Goal: Complete application form

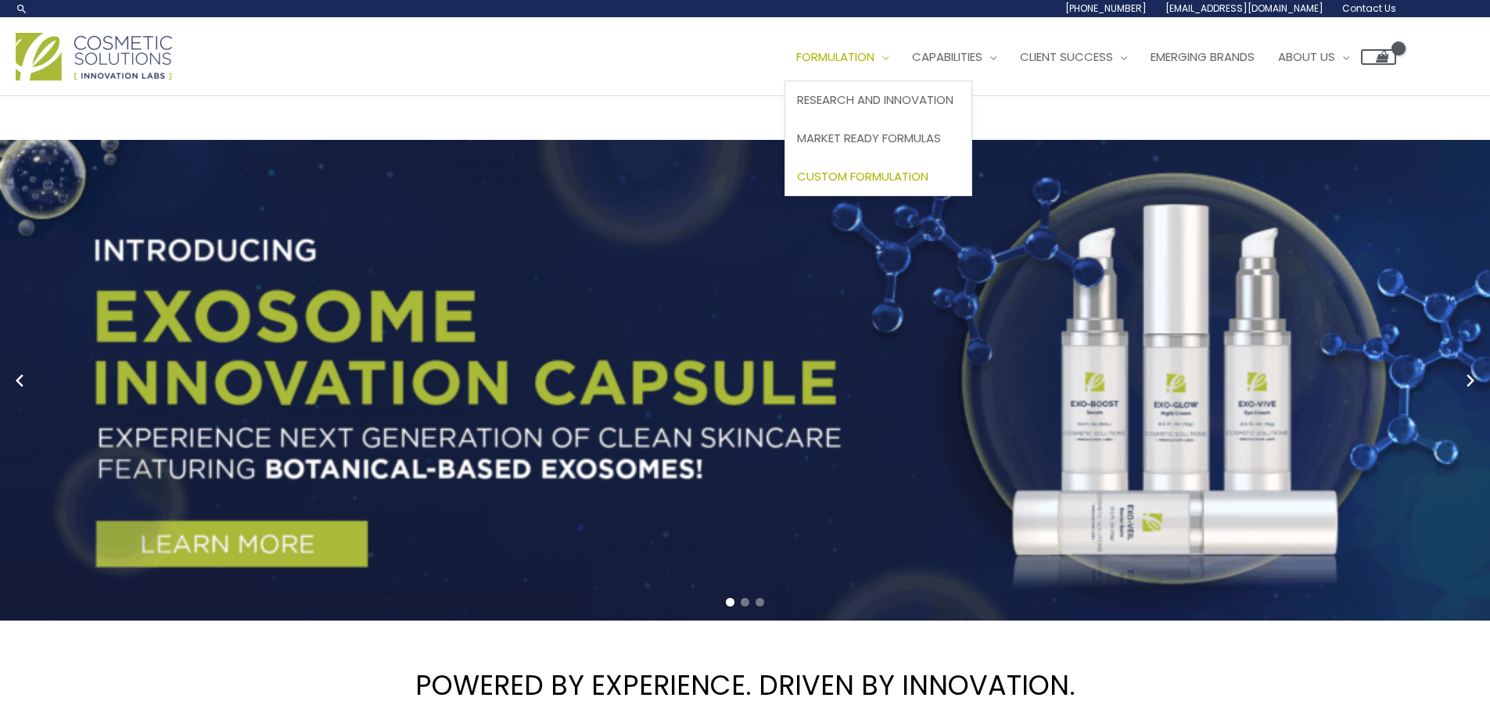
click at [878, 185] on link "Custom Formulation" at bounding box center [878, 176] width 186 height 38
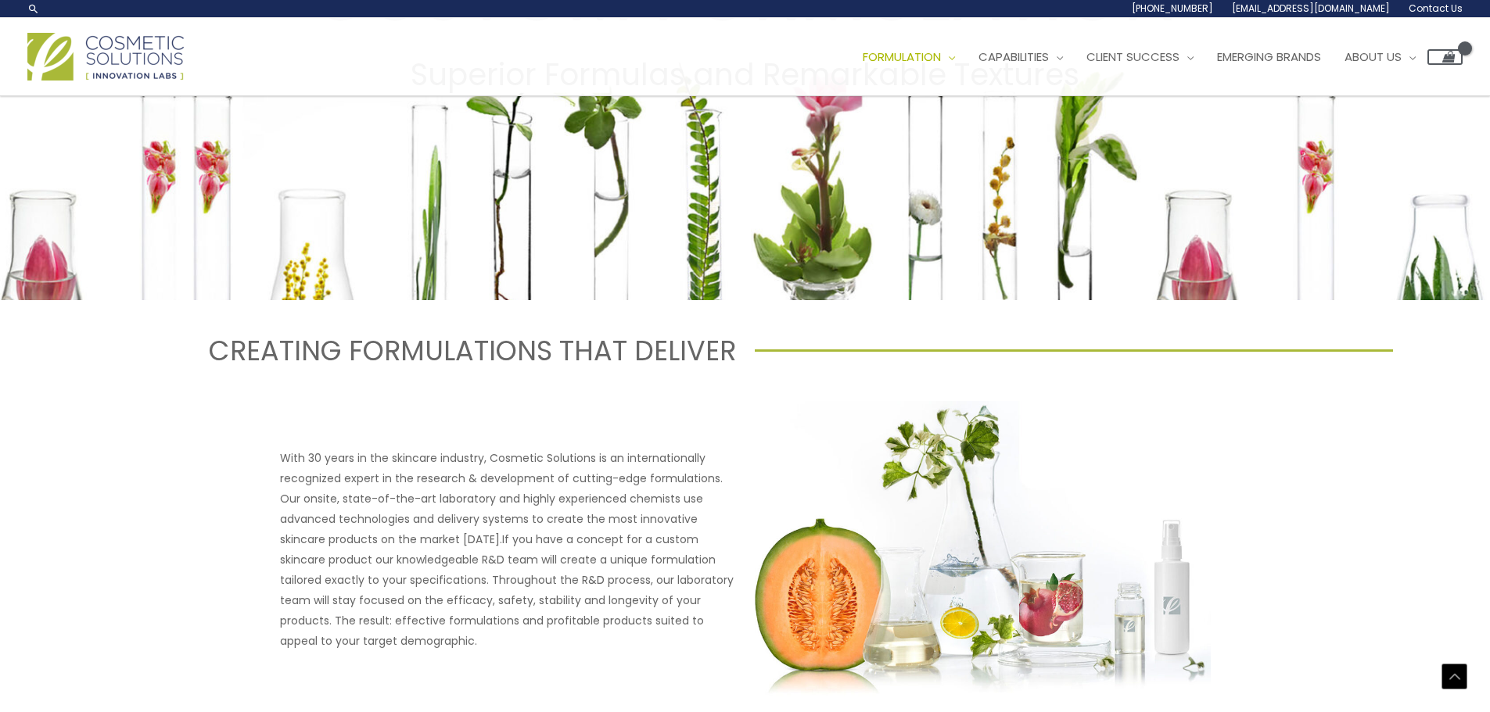
scroll to position [356, 0]
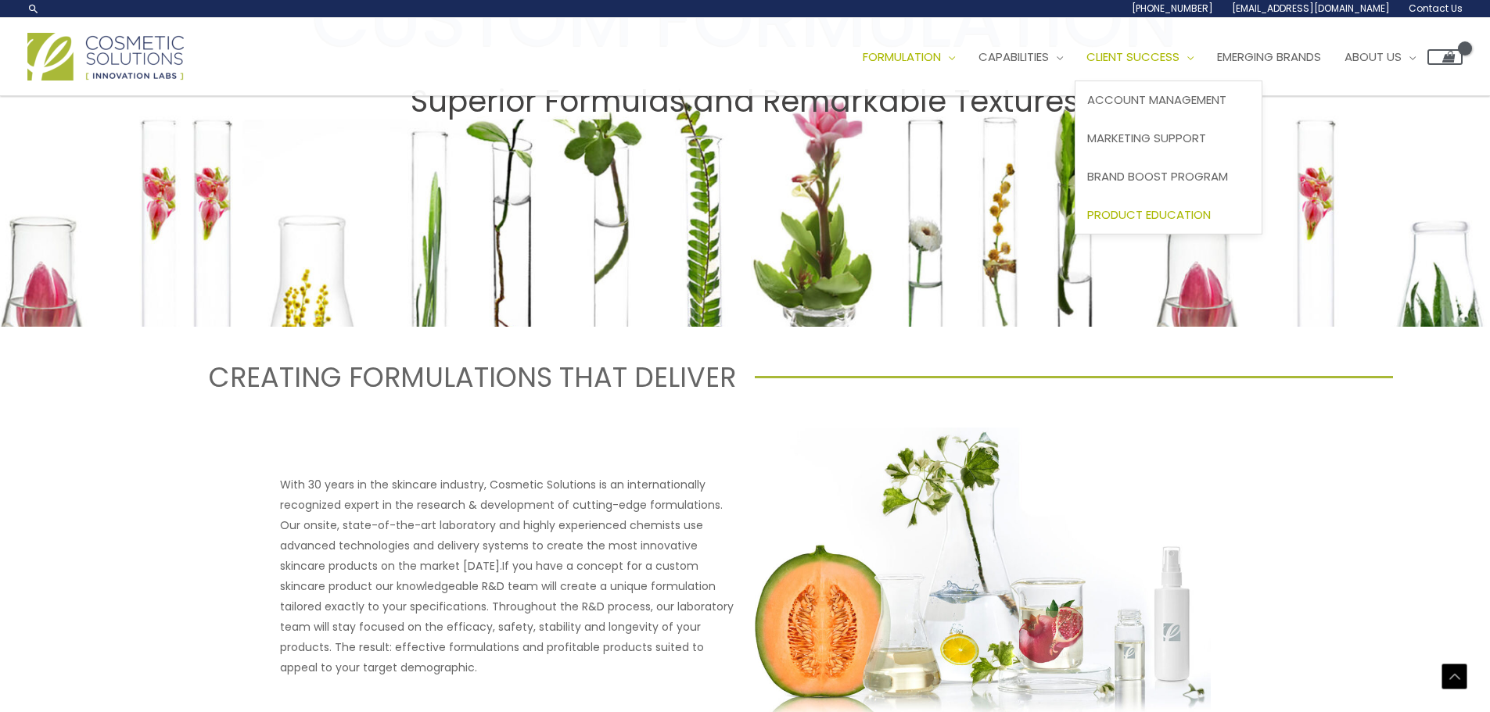
click at [1158, 210] on span "Product Education" at bounding box center [1149, 214] width 124 height 16
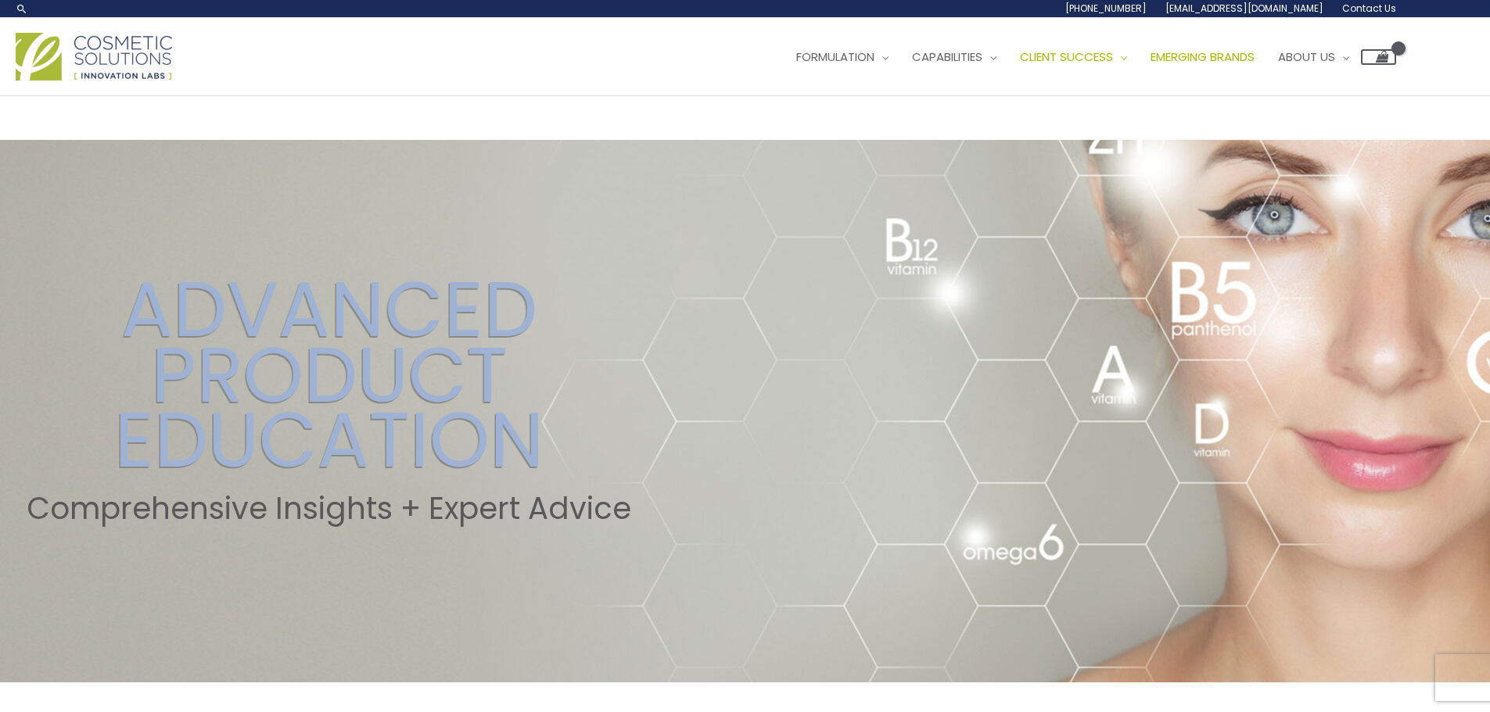
click at [1233, 54] on span "Emerging Brands" at bounding box center [1202, 56] width 104 height 16
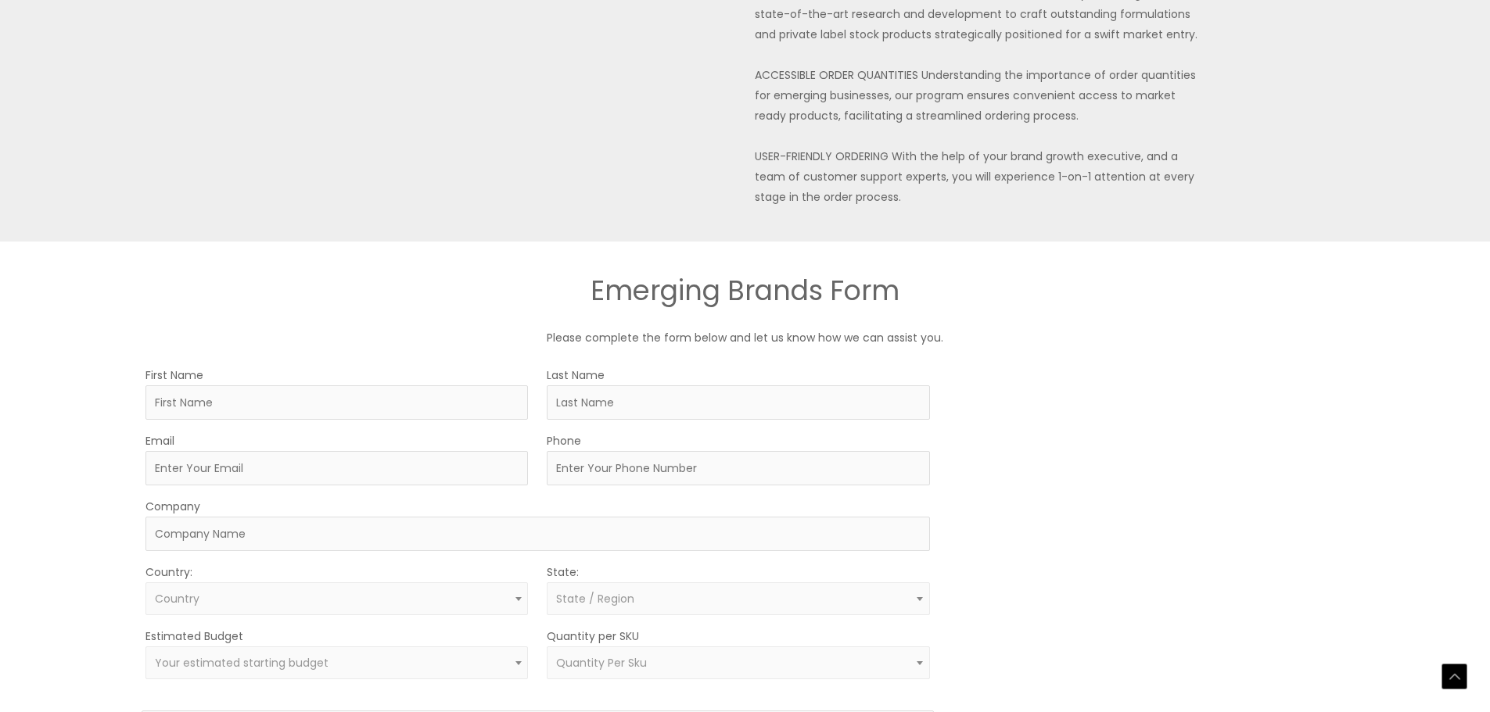
scroll to position [626, 0]
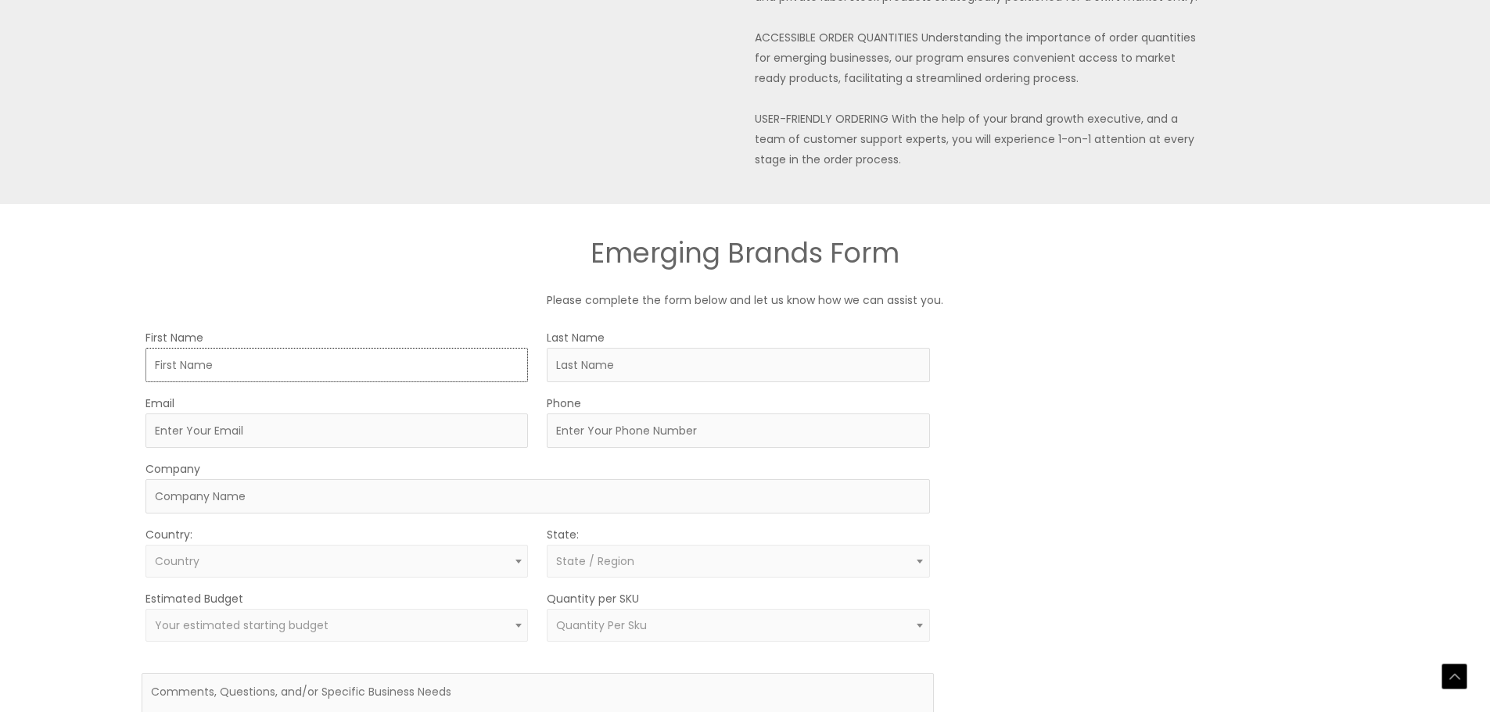
click at [405, 360] on input "First Name" at bounding box center [336, 365] width 382 height 34
type input "Anna"
click at [649, 373] on input "Last Name" at bounding box center [738, 365] width 382 height 34
type input "Niziol"
click at [315, 424] on input "Email" at bounding box center [336, 431] width 382 height 34
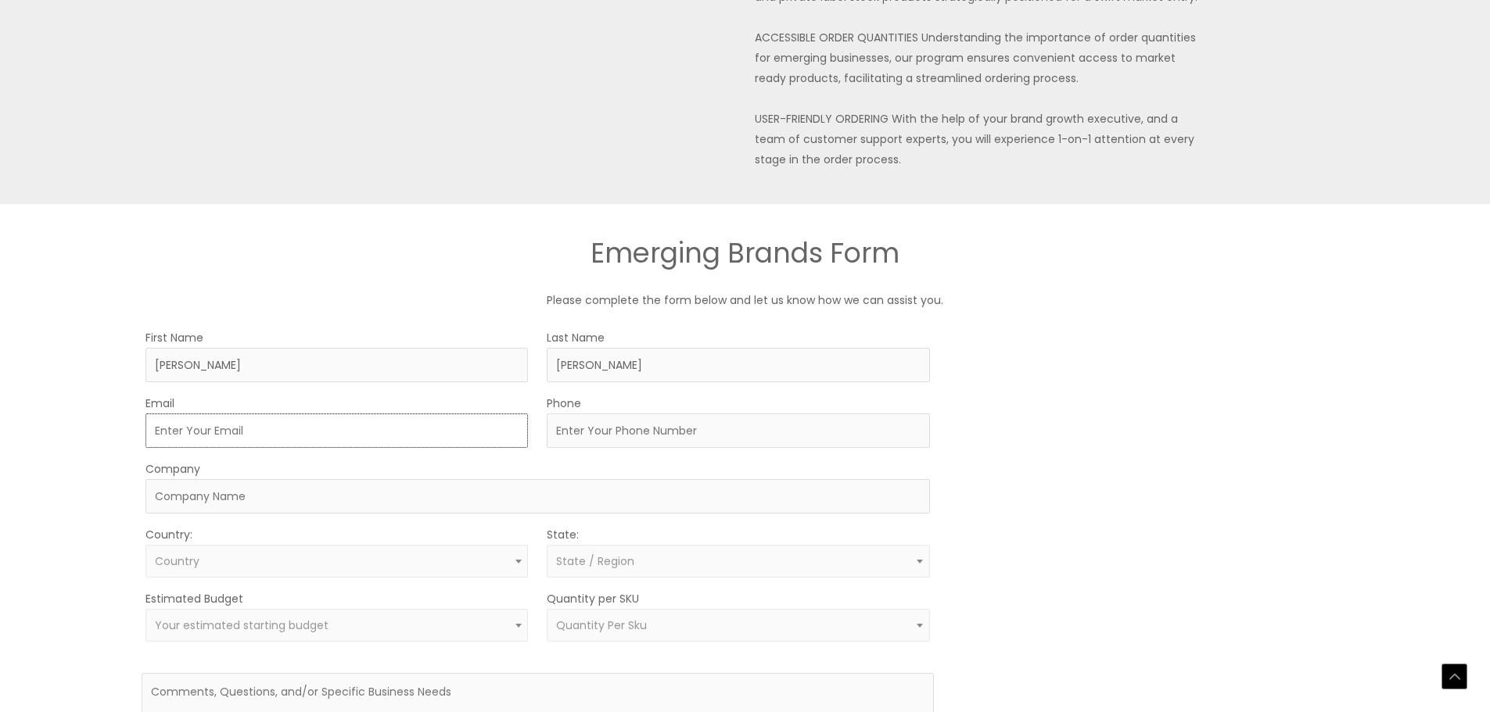
type input "[PERSON_NAME][EMAIL_ADDRESS][DOMAIN_NAME]"
click at [634, 427] on input "Phone" at bounding box center [738, 431] width 382 height 34
type input "9734770663"
click at [366, 512] on input "Company" at bounding box center [537, 496] width 784 height 34
type input "La Sofiani"
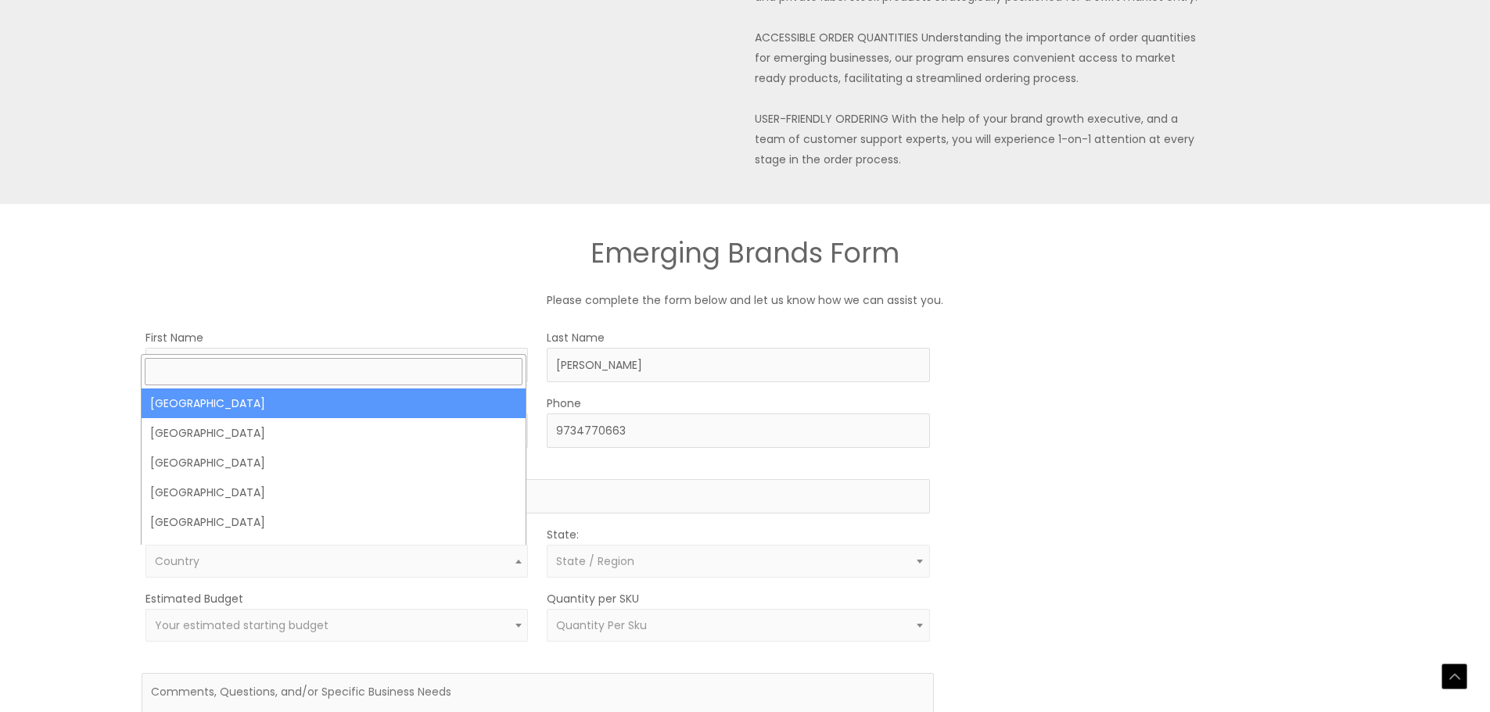
click at [230, 576] on span "Country" at bounding box center [336, 561] width 382 height 33
select select "United States"
select select
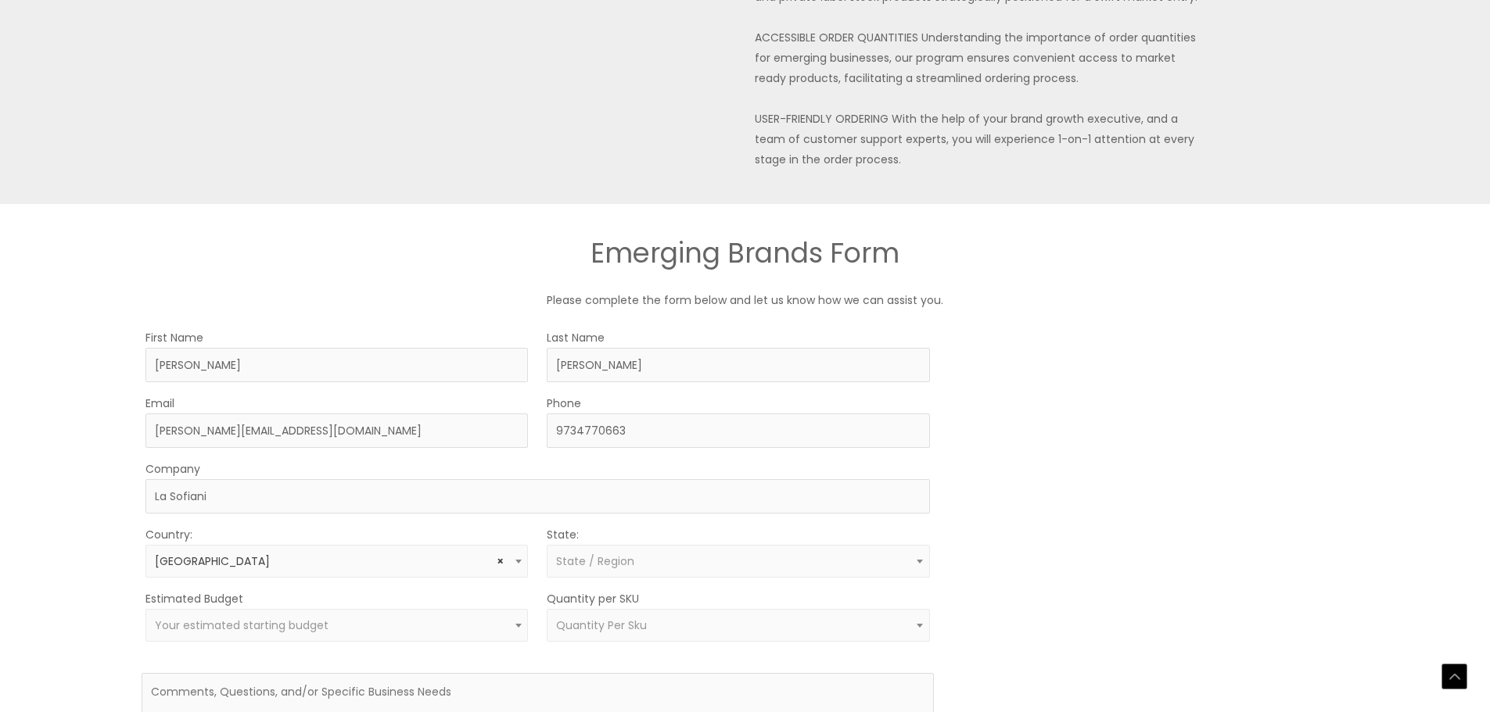
click at [606, 562] on span "State / Region" at bounding box center [595, 562] width 78 height 16
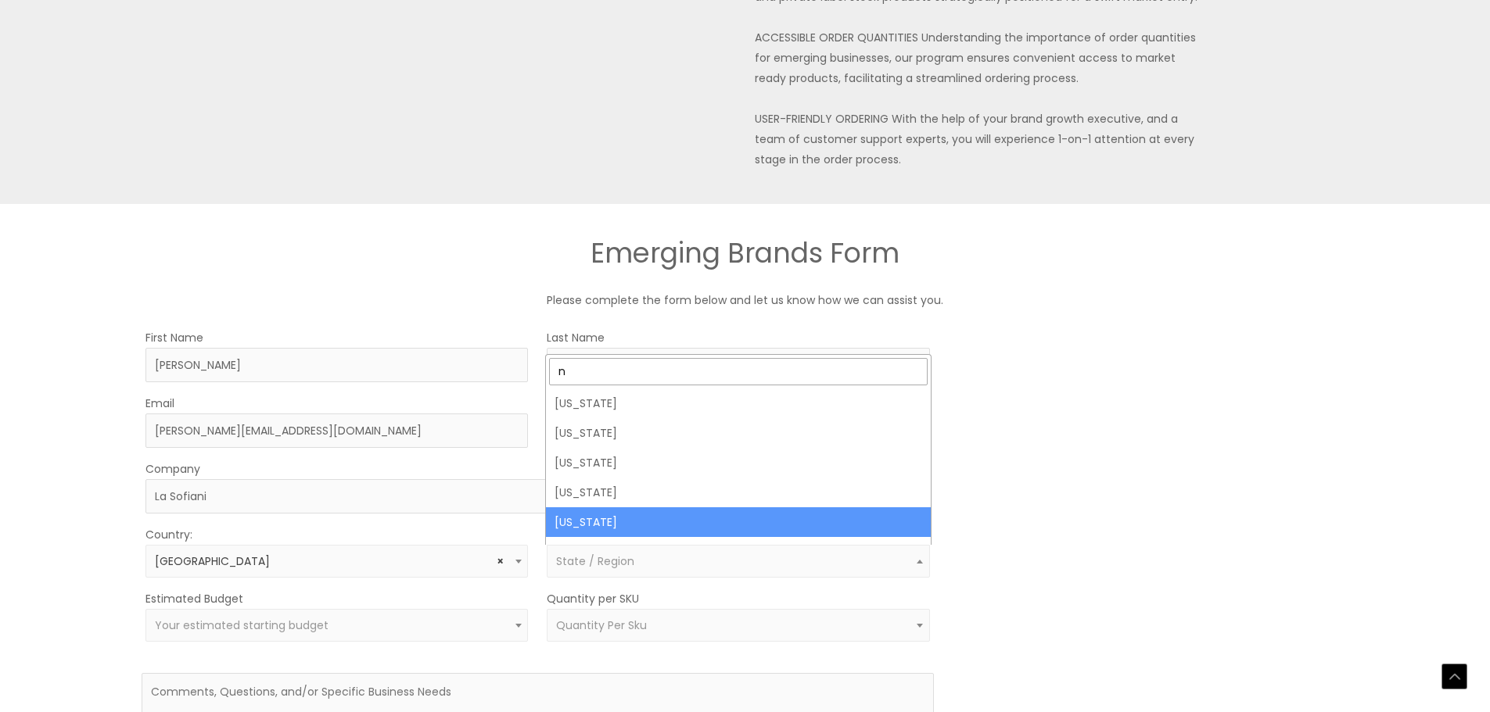
type input "n"
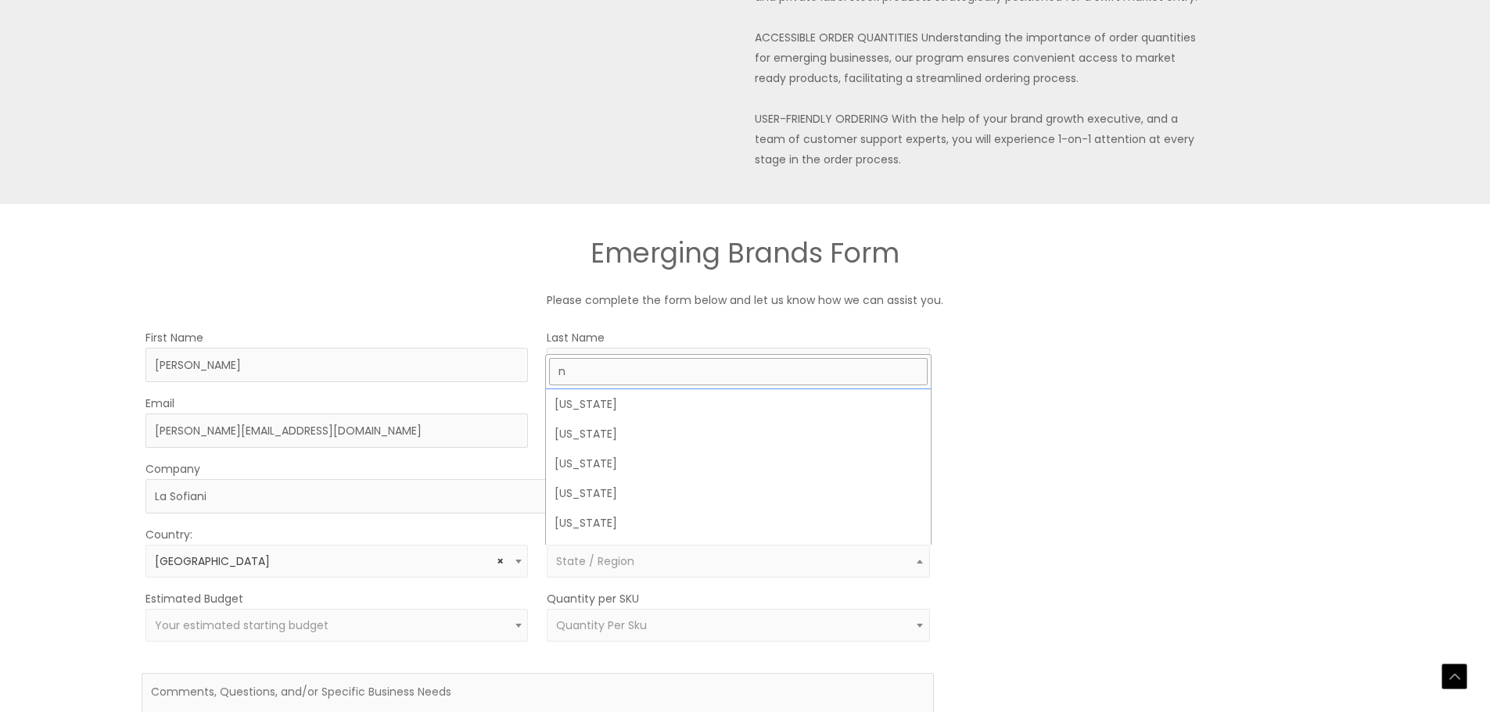
scroll to position [469, 0]
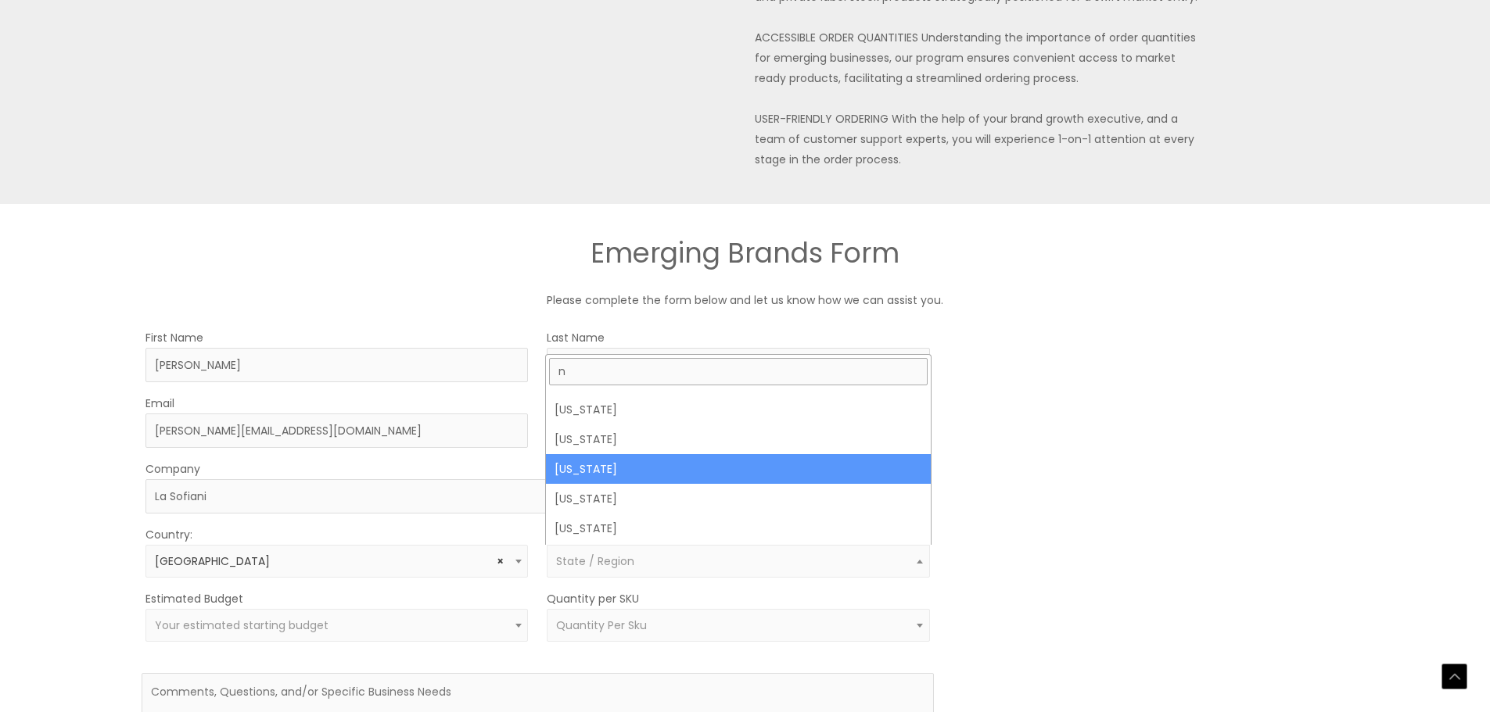
select select "New Jersey"
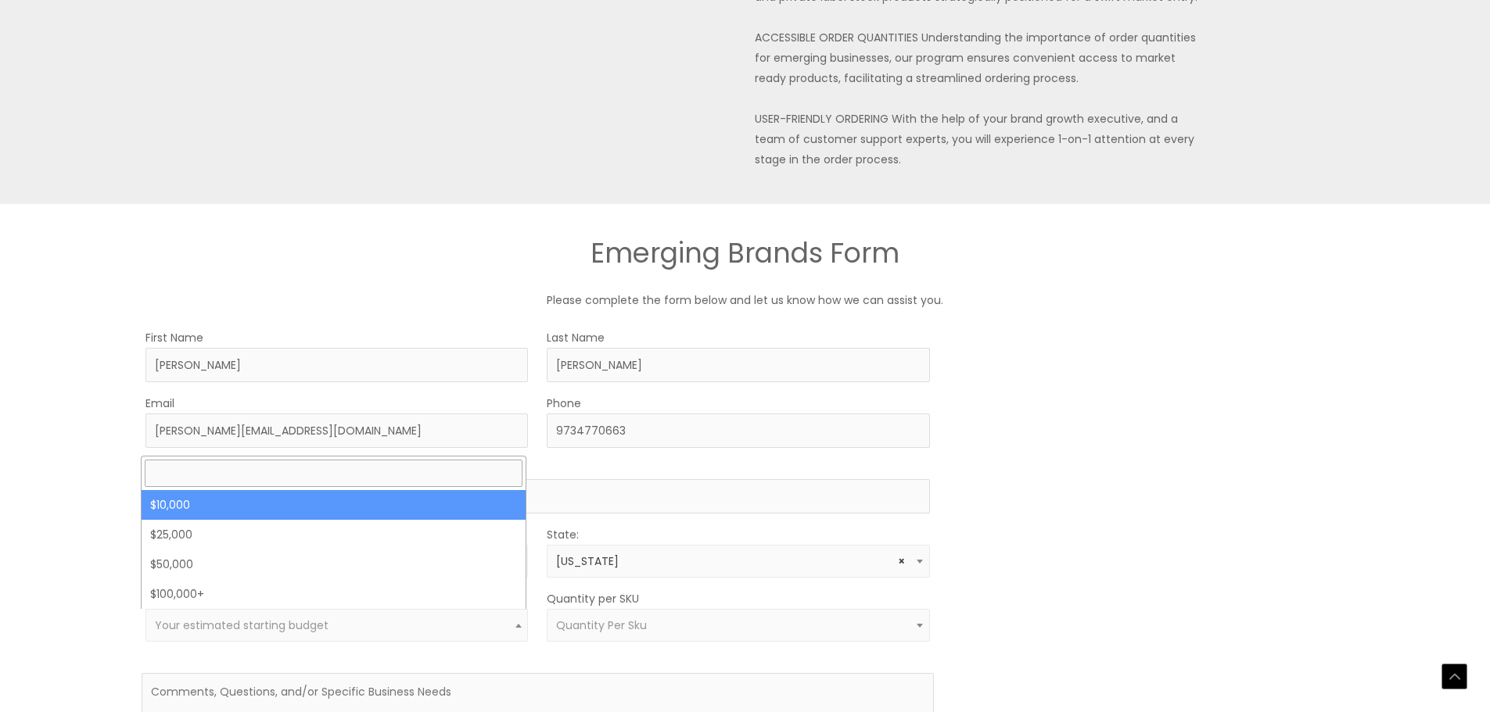
click at [264, 629] on span "Your estimated starting budget" at bounding box center [242, 626] width 174 height 16
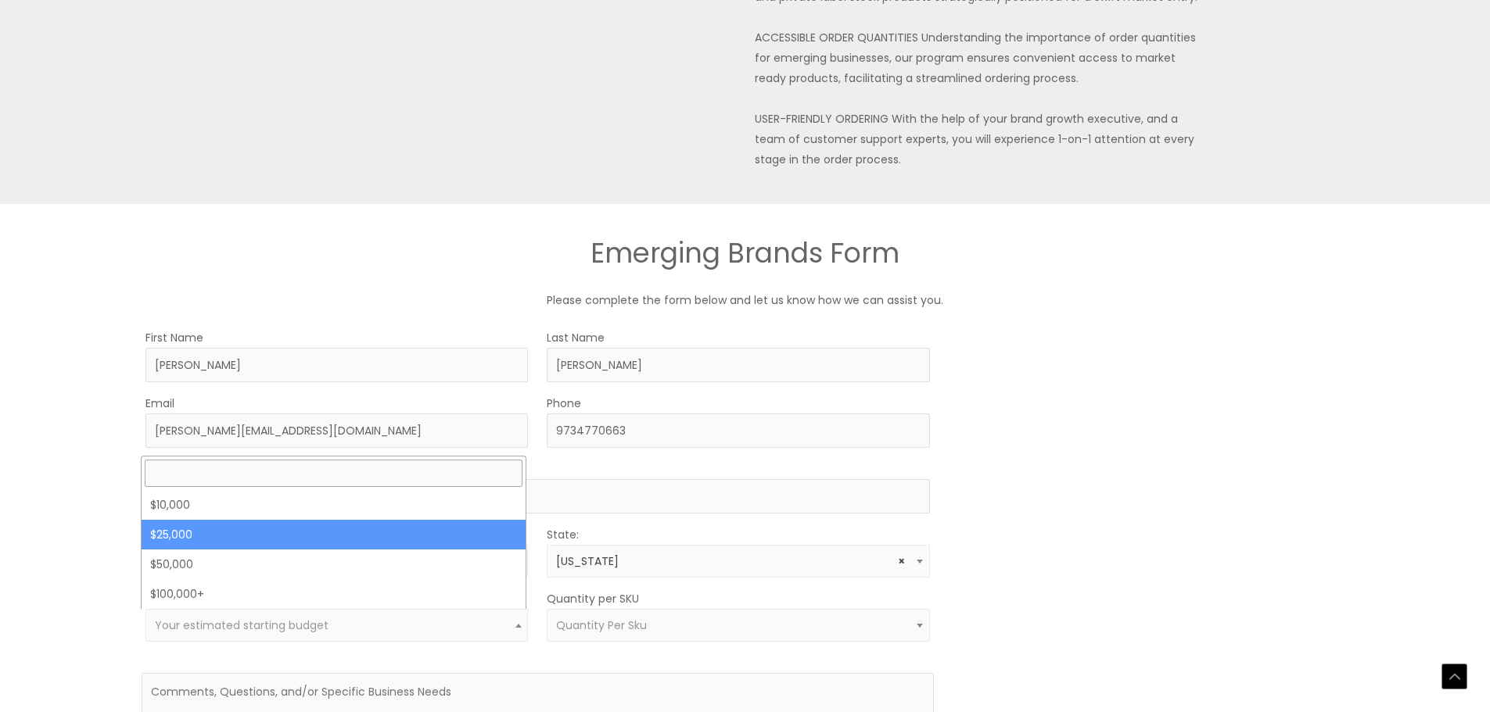
select select "25000"
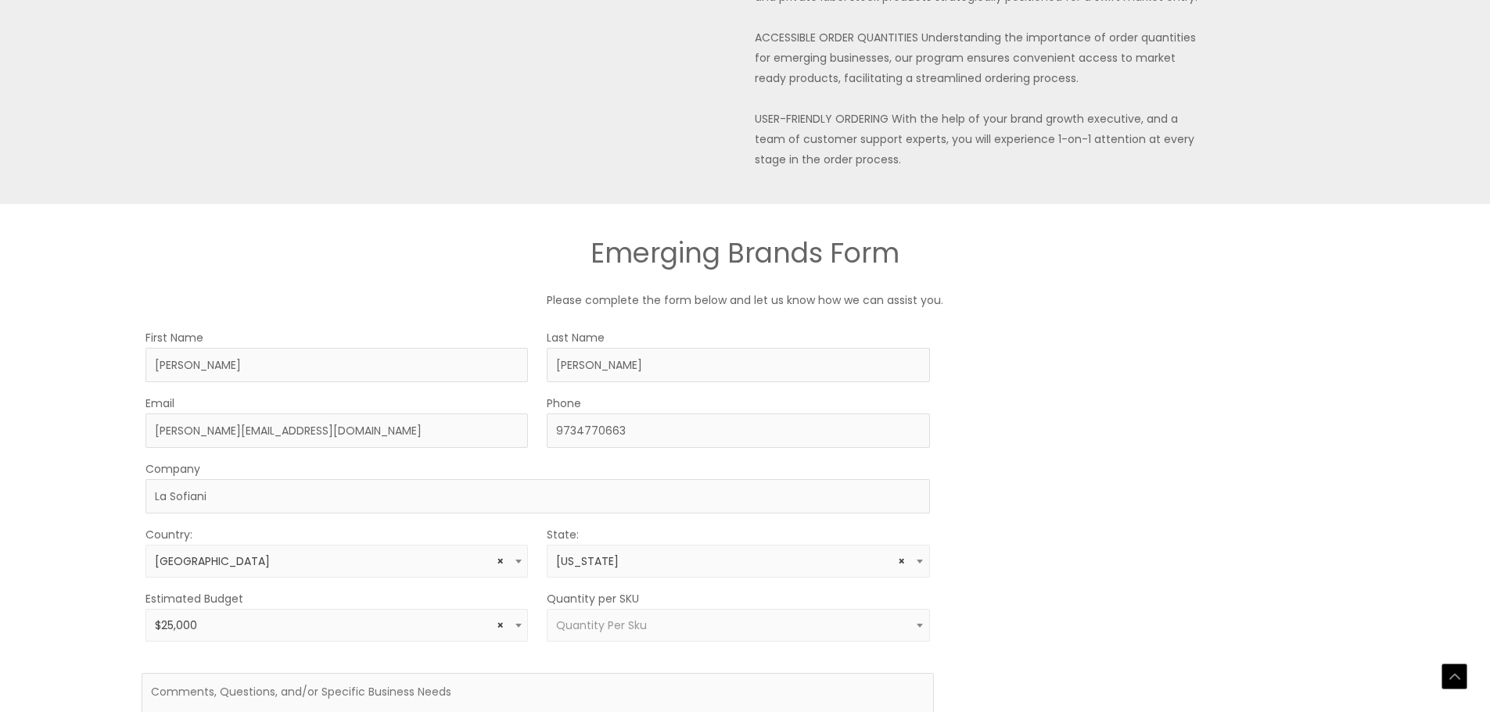
click at [596, 629] on span "Quantity Per Sku" at bounding box center [601, 626] width 91 height 16
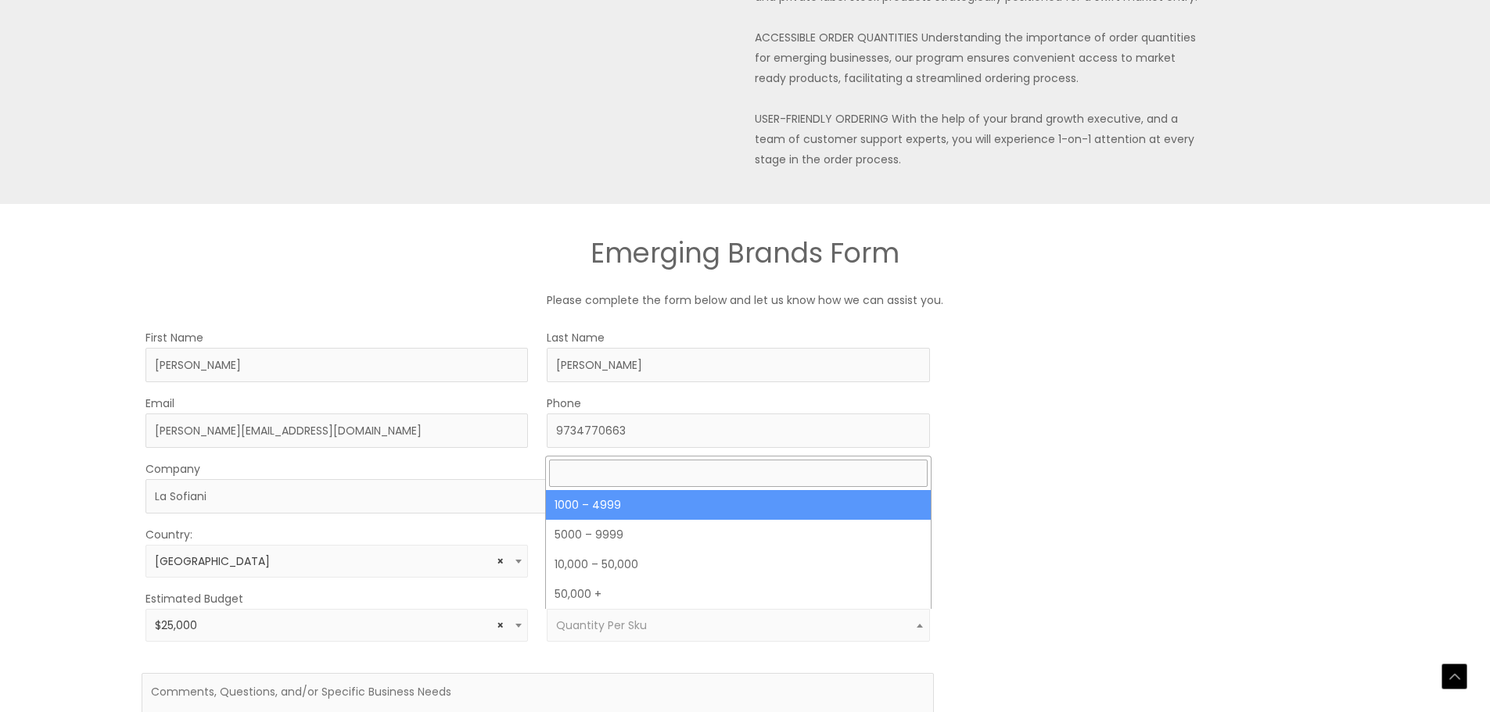
select select "10"
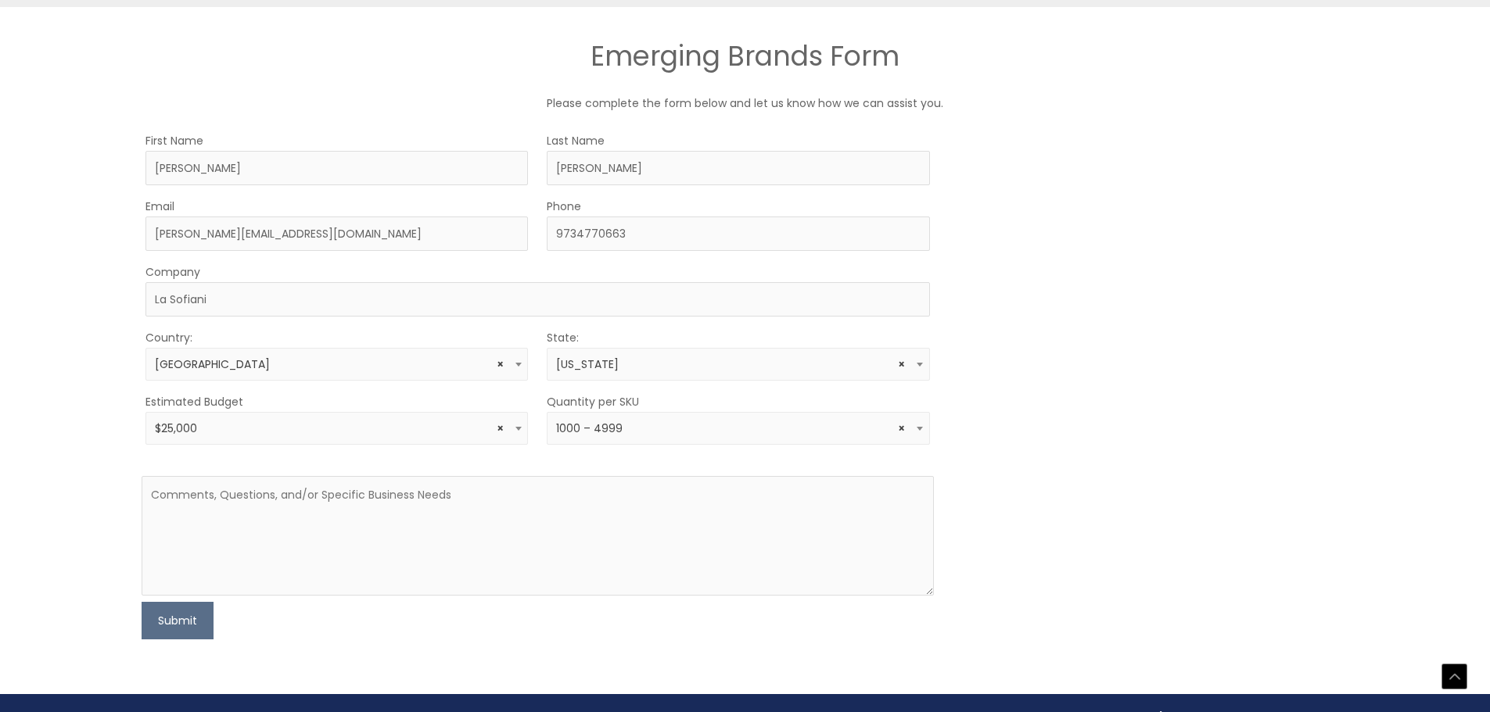
scroll to position [860, 0]
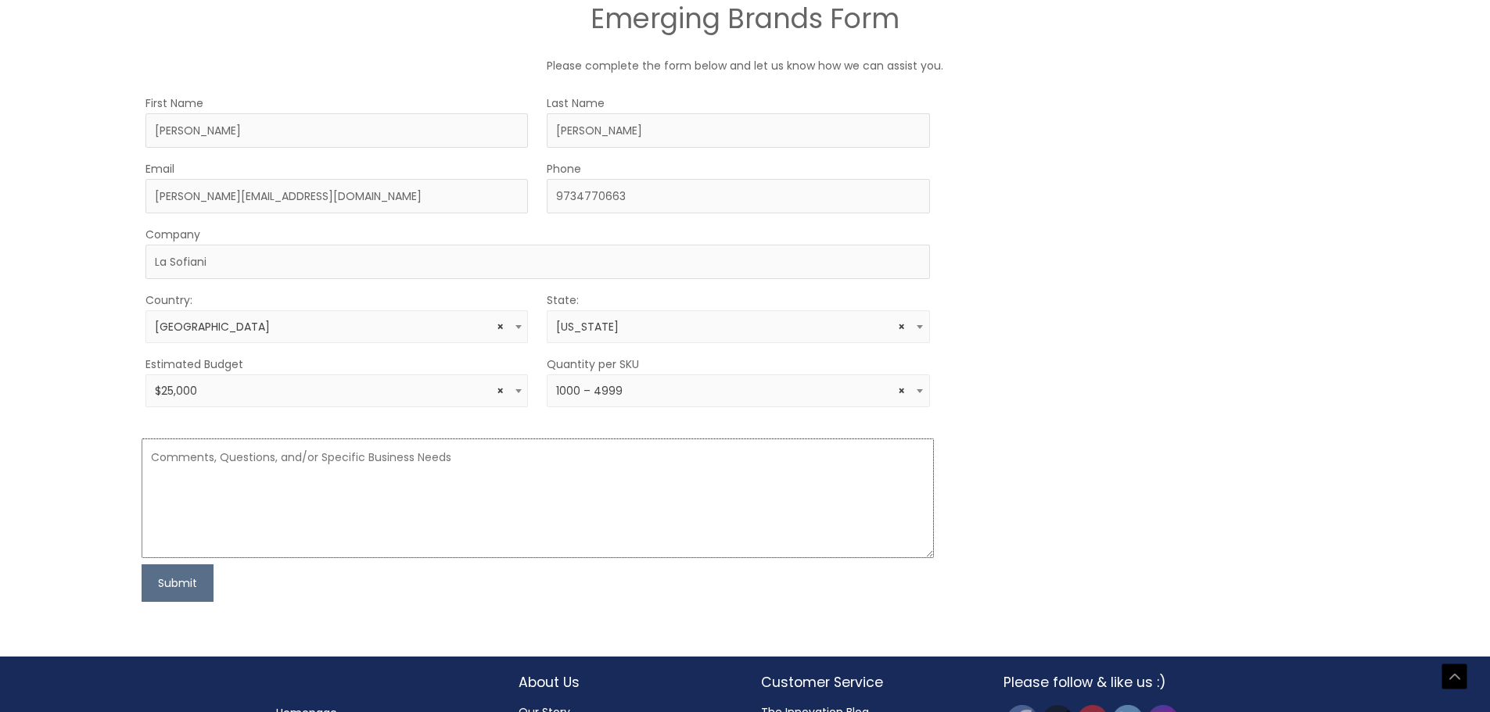
click at [329, 475] on textarea at bounding box center [537, 499] width 791 height 120
drag, startPoint x: 460, startPoint y: 473, endPoint x: 343, endPoint y: 458, distance: 118.3
paste textarea "My name is Anna Niziol, I am the founder of La Sofiani, a startup skincare comp…"
click at [830, 462] on textarea "My name is Anna Niziol, I am the founder of La Sofiani, a startup skincare comp…" at bounding box center [537, 499] width 791 height 120
click at [181, 472] on textarea "My name is Anna Niziol, I am the founder of La Sofiani, a startup skincare comp…" at bounding box center [537, 499] width 791 height 120
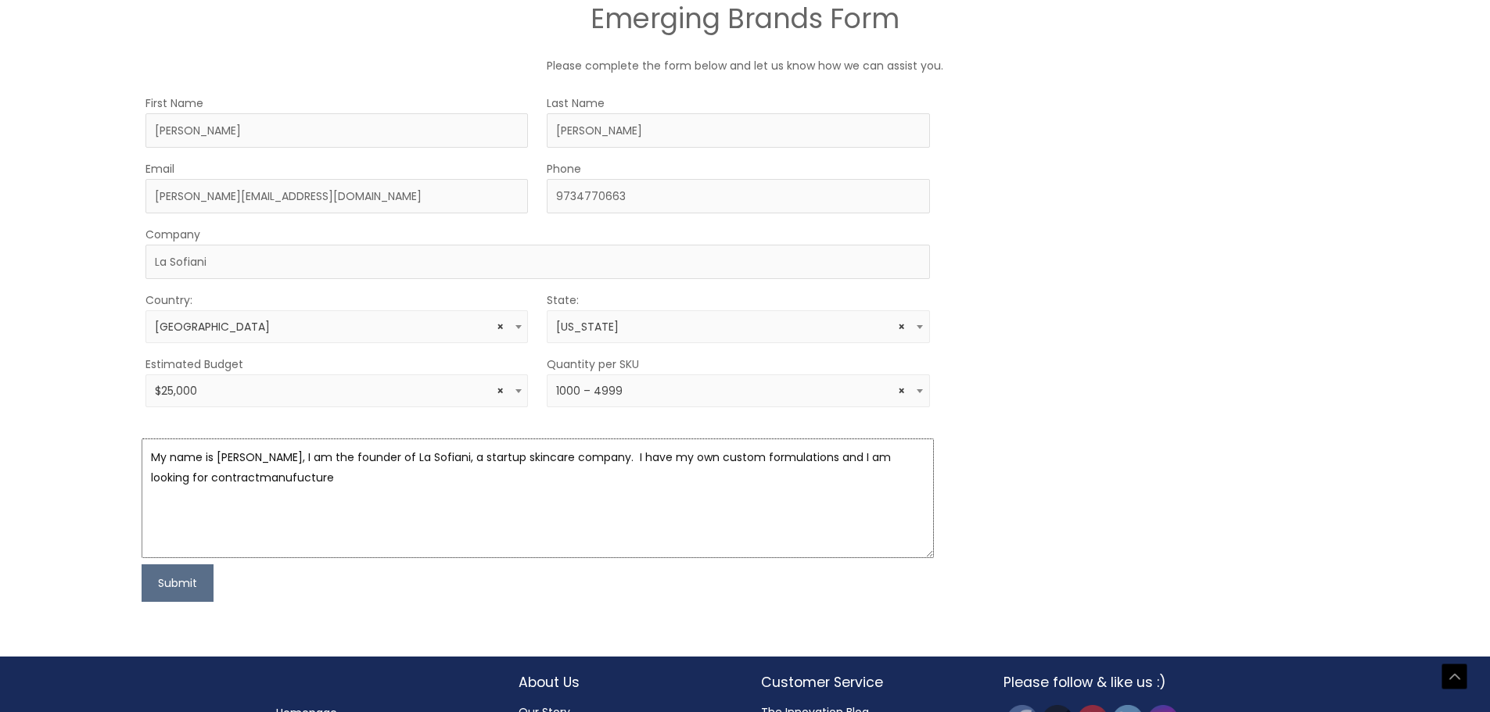
drag, startPoint x: 181, startPoint y: 472, endPoint x: 181, endPoint y: 483, distance: 11.7
click at [181, 483] on textarea "My name is Anna Niziol, I am the founder of La Sofiani, a startup skincare comp…" at bounding box center [537, 499] width 791 height 120
click at [194, 478] on textarea "My name is Anna Niziol, I am the founder of La Sofiani, a startup skincare comp…" at bounding box center [537, 499] width 791 height 120
drag, startPoint x: 609, startPoint y: 484, endPoint x: 59, endPoint y: 406, distance: 556.1
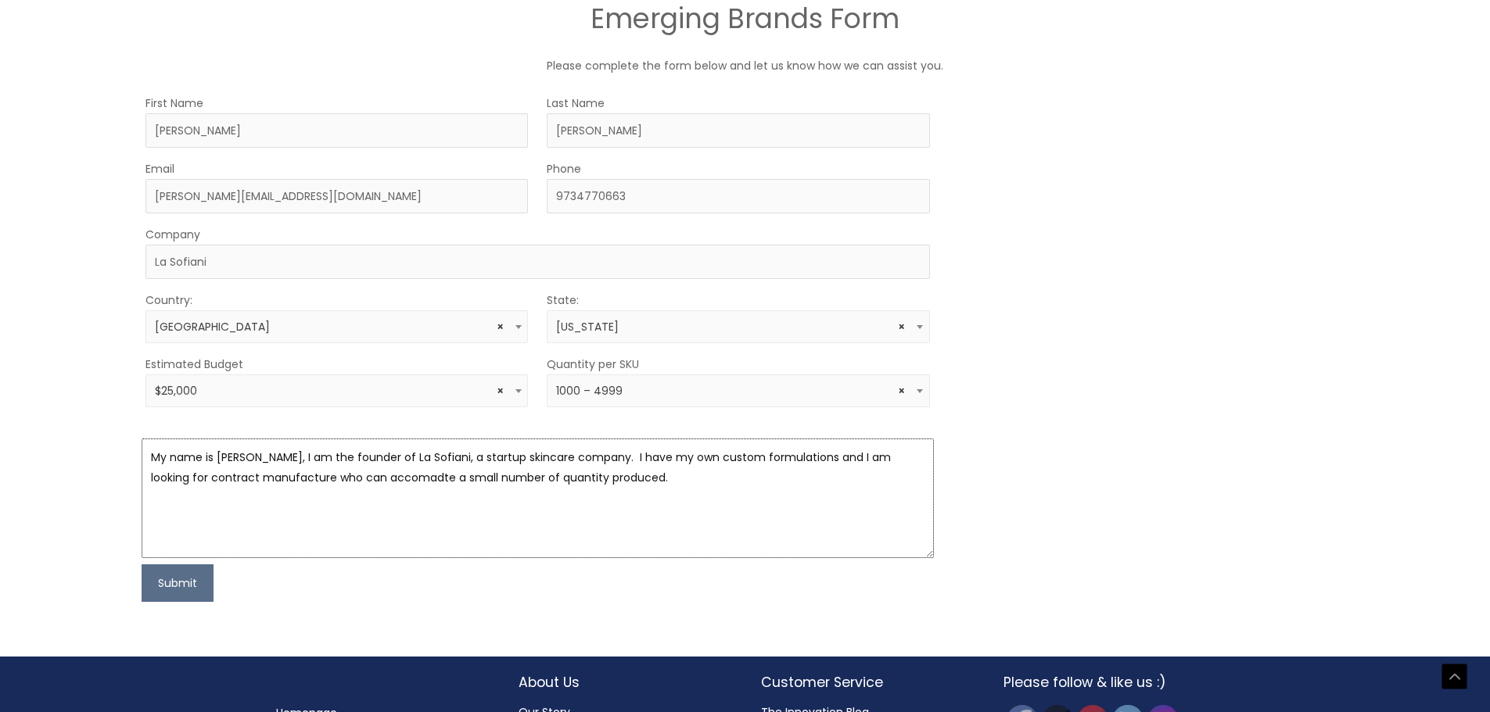
paste textarea "and I am the founder of La Sofiani, a startup skincare company. I have develope…"
type textarea "My name is [PERSON_NAME], and I am the founder of La Sofiani, a startup skincar…"
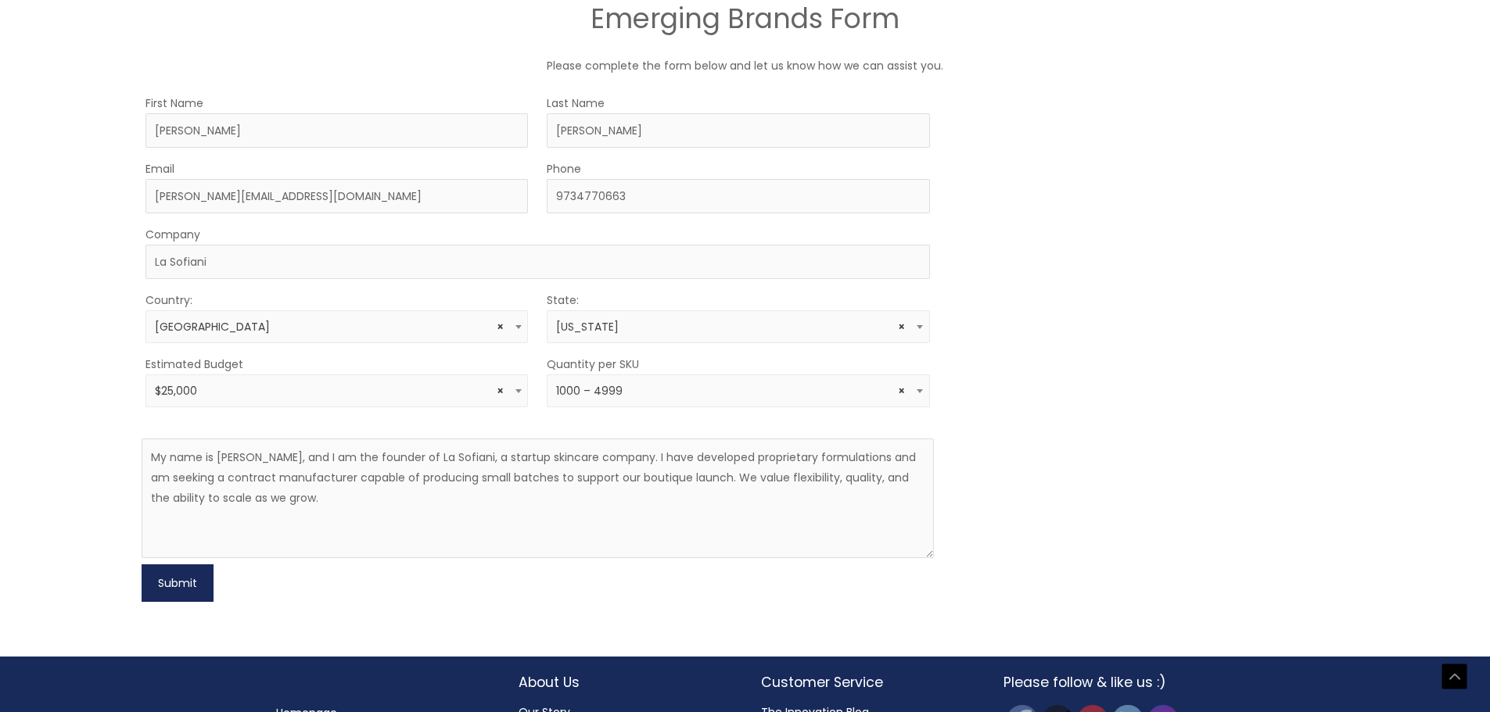
click at [178, 588] on button "Submit" at bounding box center [178, 584] width 72 height 38
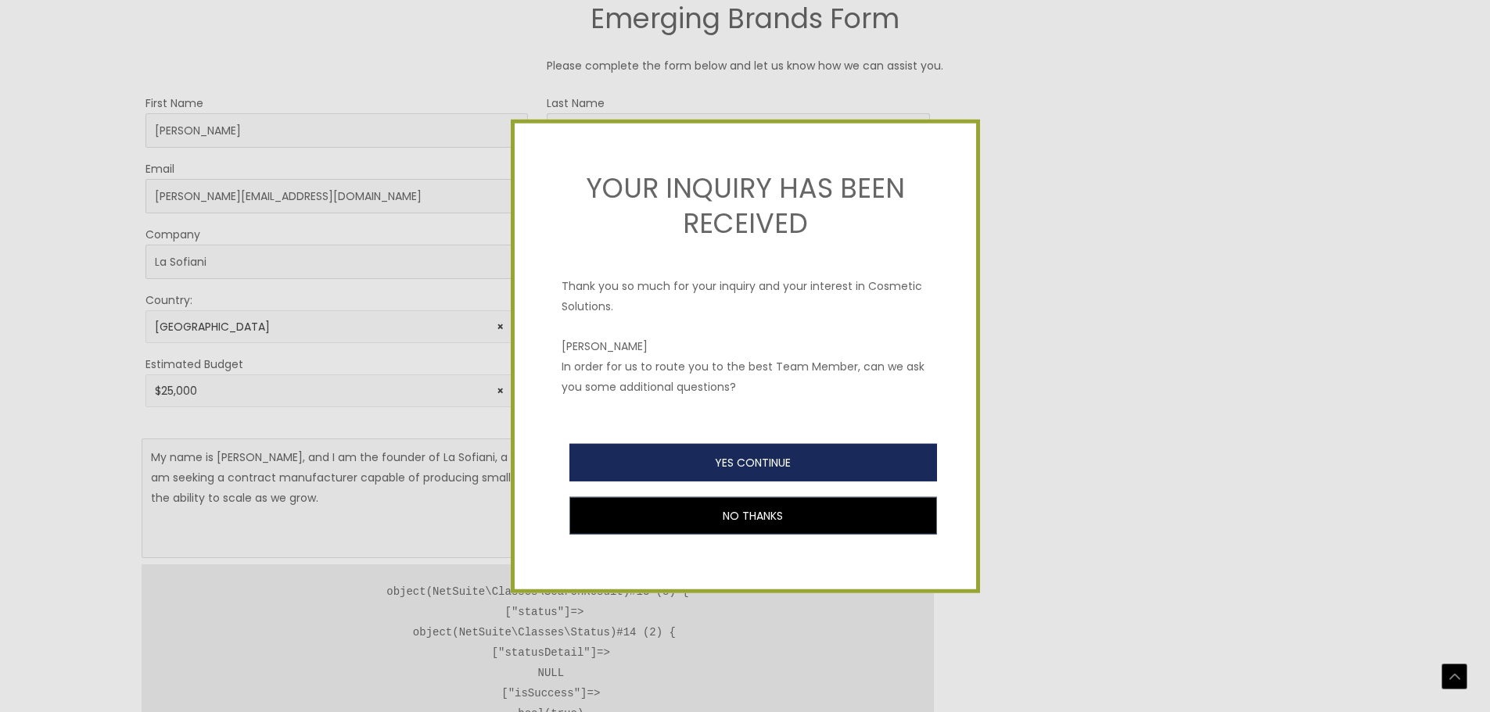
click at [798, 463] on button "YES CONTINUE" at bounding box center [753, 463] width 368 height 38
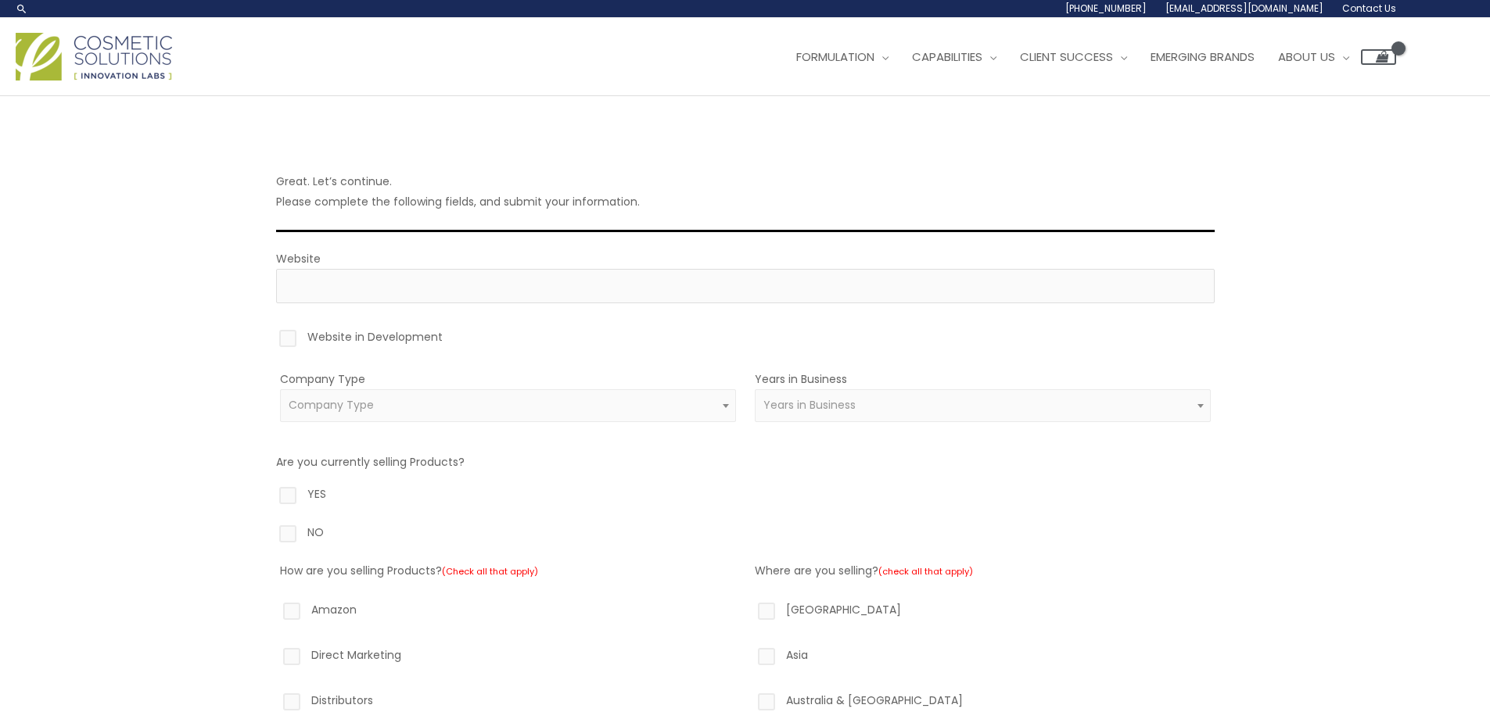
click at [288, 342] on label "Website in Development" at bounding box center [745, 340] width 938 height 27
click at [271, 337] on input "Website in Development" at bounding box center [265, 332] width 10 height 10
checkbox input "true"
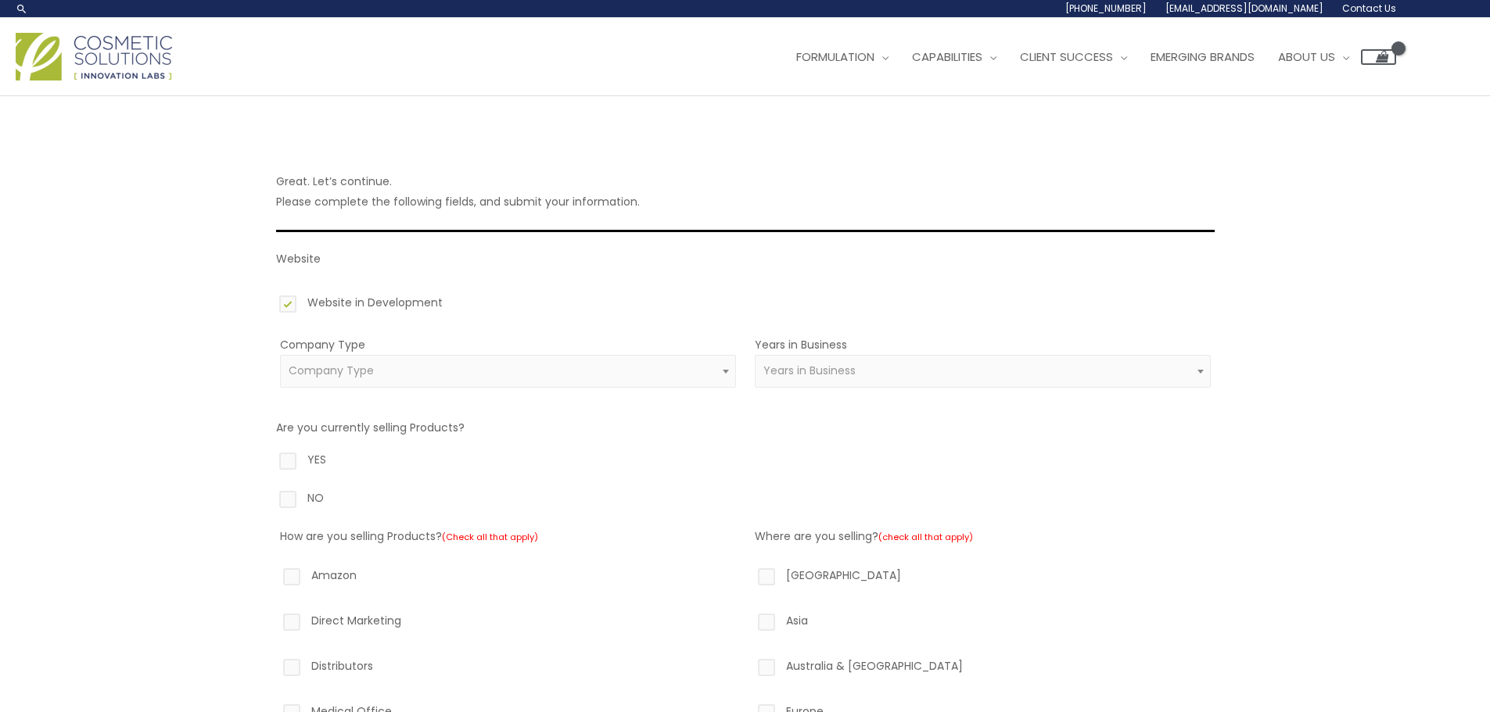
click at [507, 376] on span "Company Type" at bounding box center [508, 371] width 438 height 15
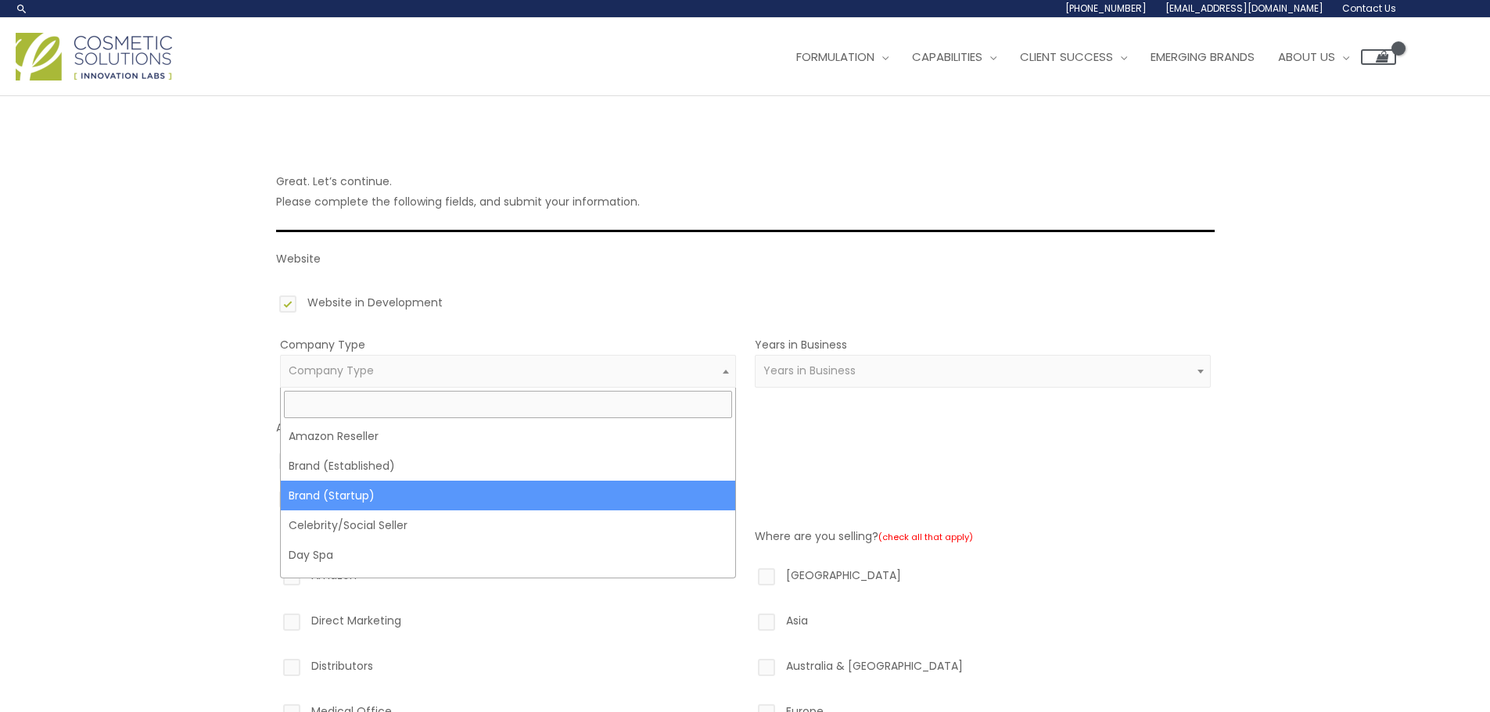
select select "39"
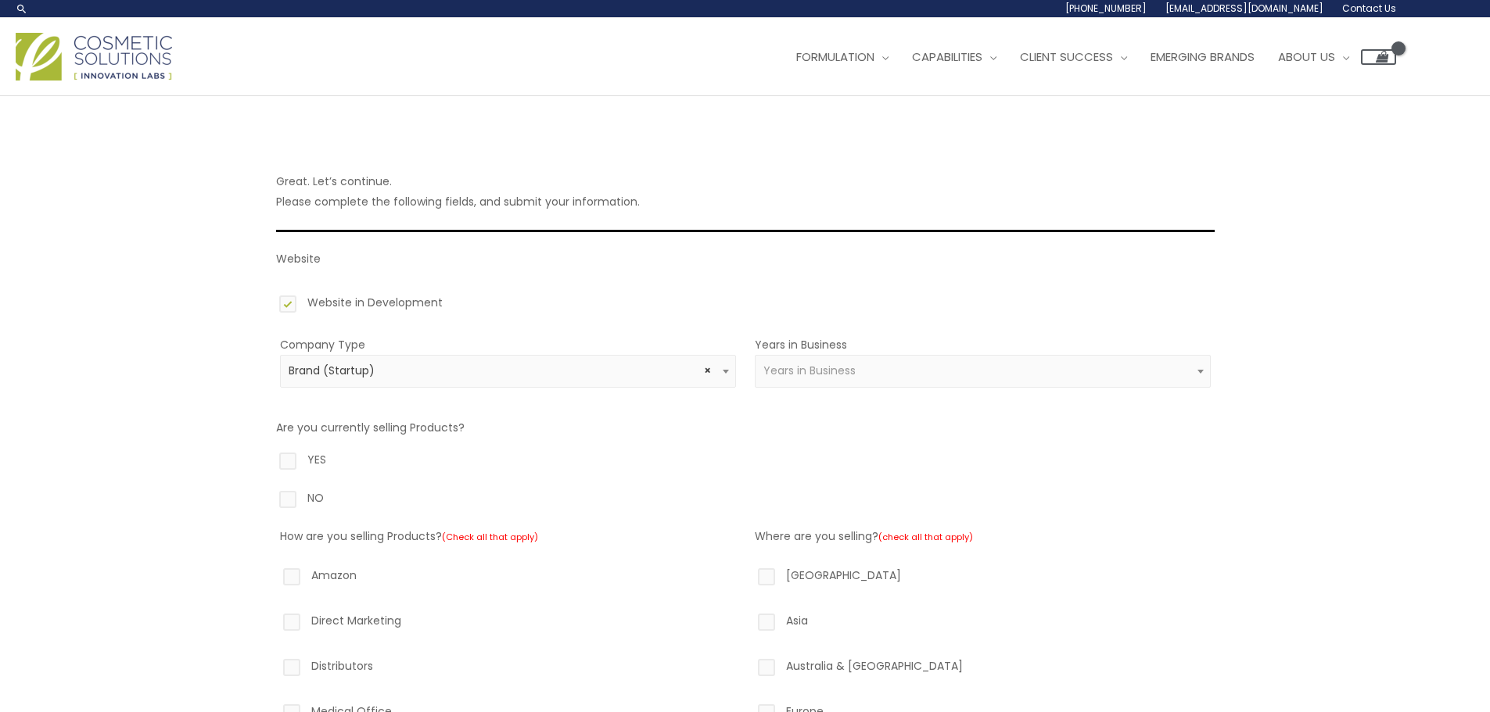
click at [832, 377] on span "Years in Business" at bounding box center [809, 371] width 92 height 16
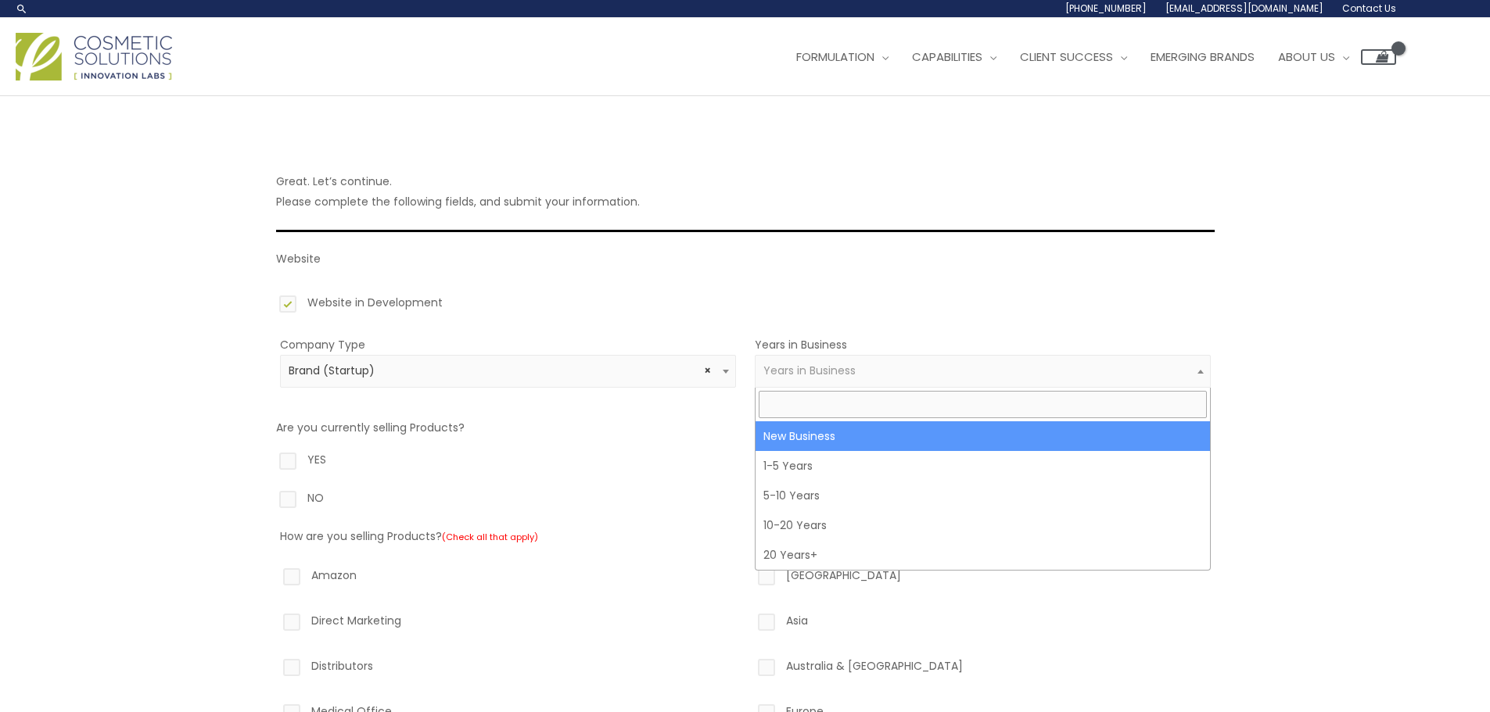
select select "1"
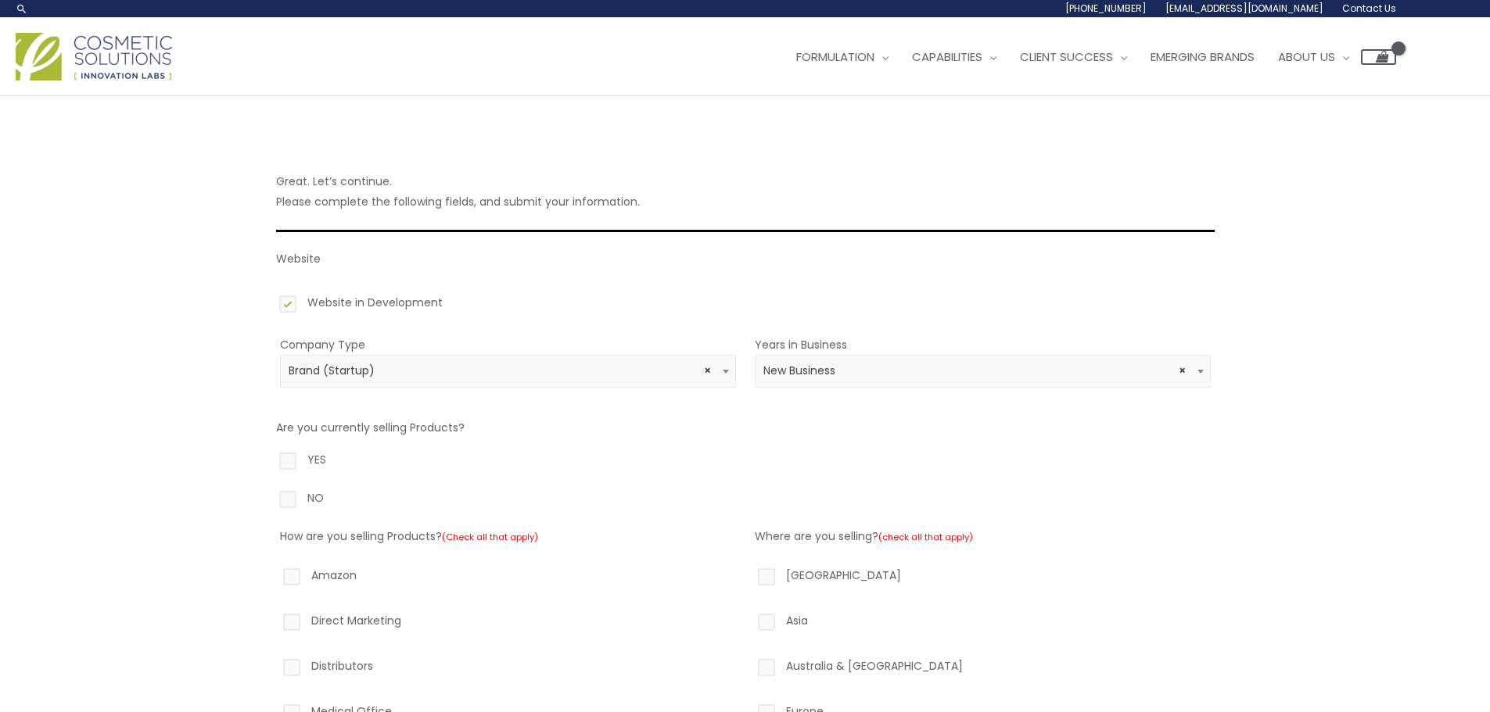
click at [323, 504] on label "NO" at bounding box center [745, 501] width 938 height 27
click at [271, 498] on input "NO" at bounding box center [265, 493] width 10 height 10
radio input "true"
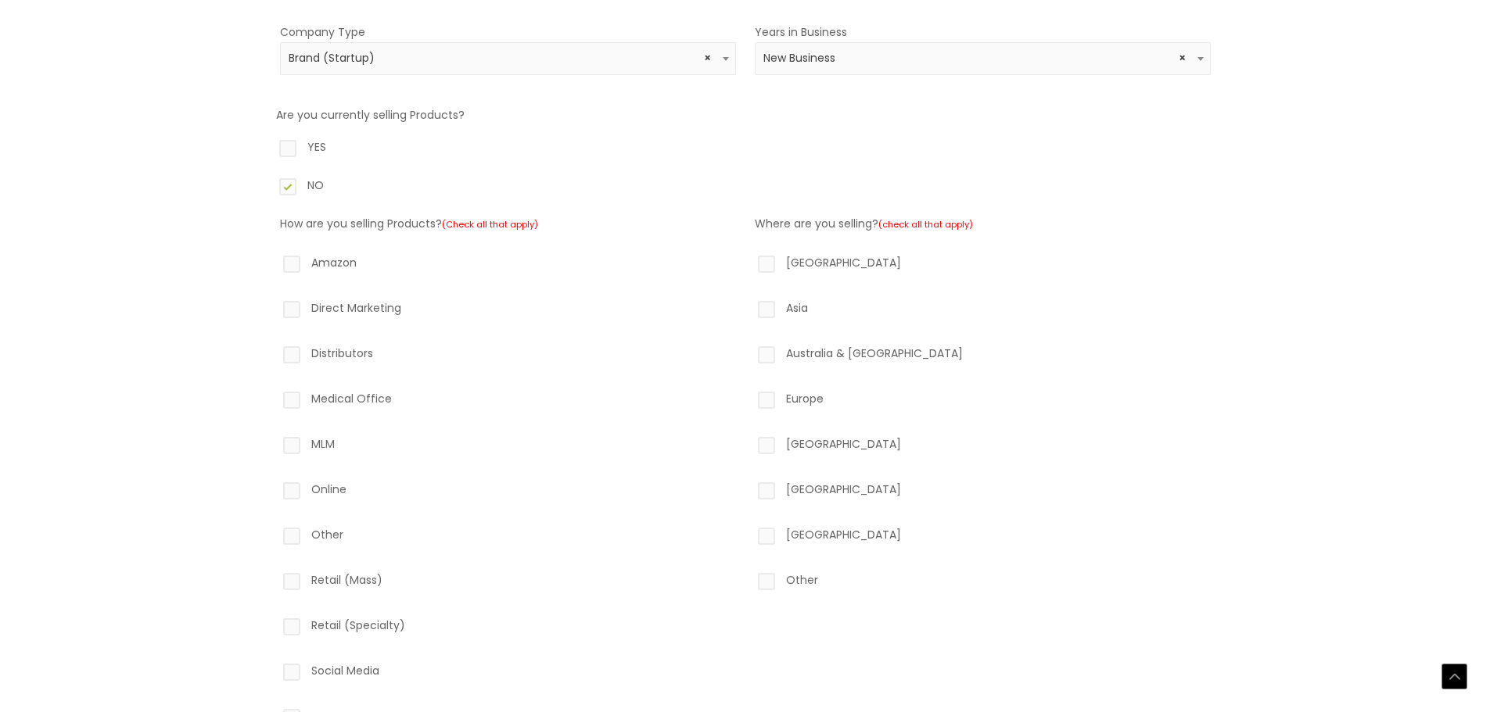
scroll to position [547, 0]
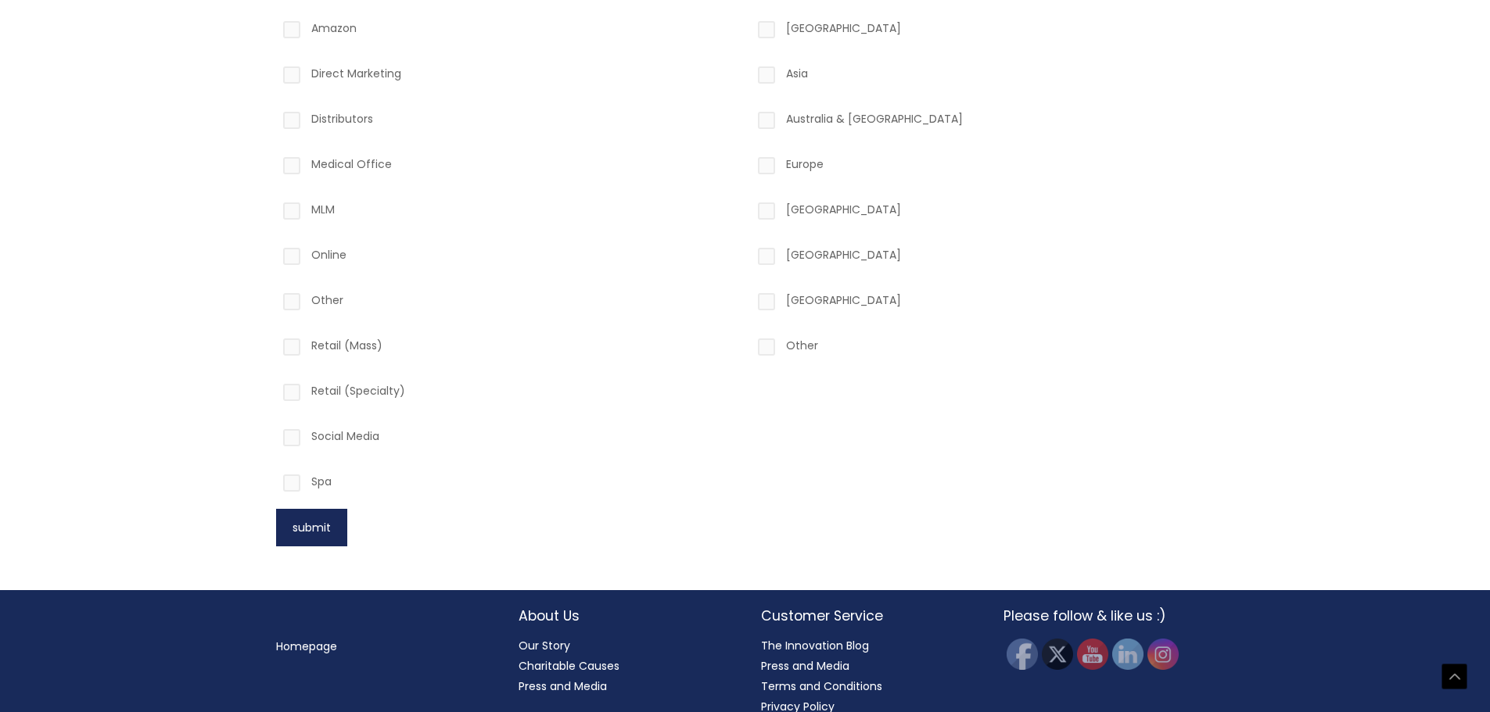
click at [308, 528] on button "submit" at bounding box center [311, 528] width 71 height 38
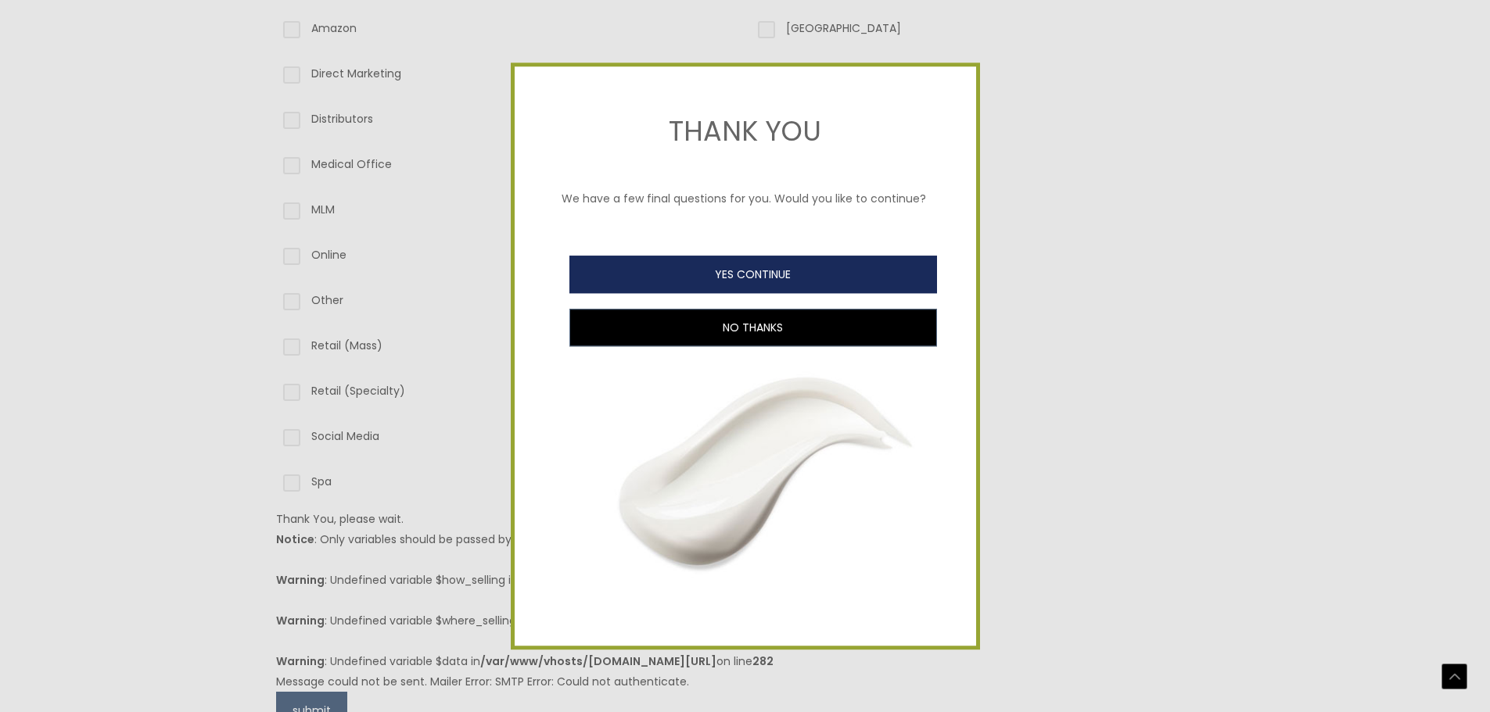
click at [790, 269] on button "YES CONTINUE" at bounding box center [753, 275] width 368 height 38
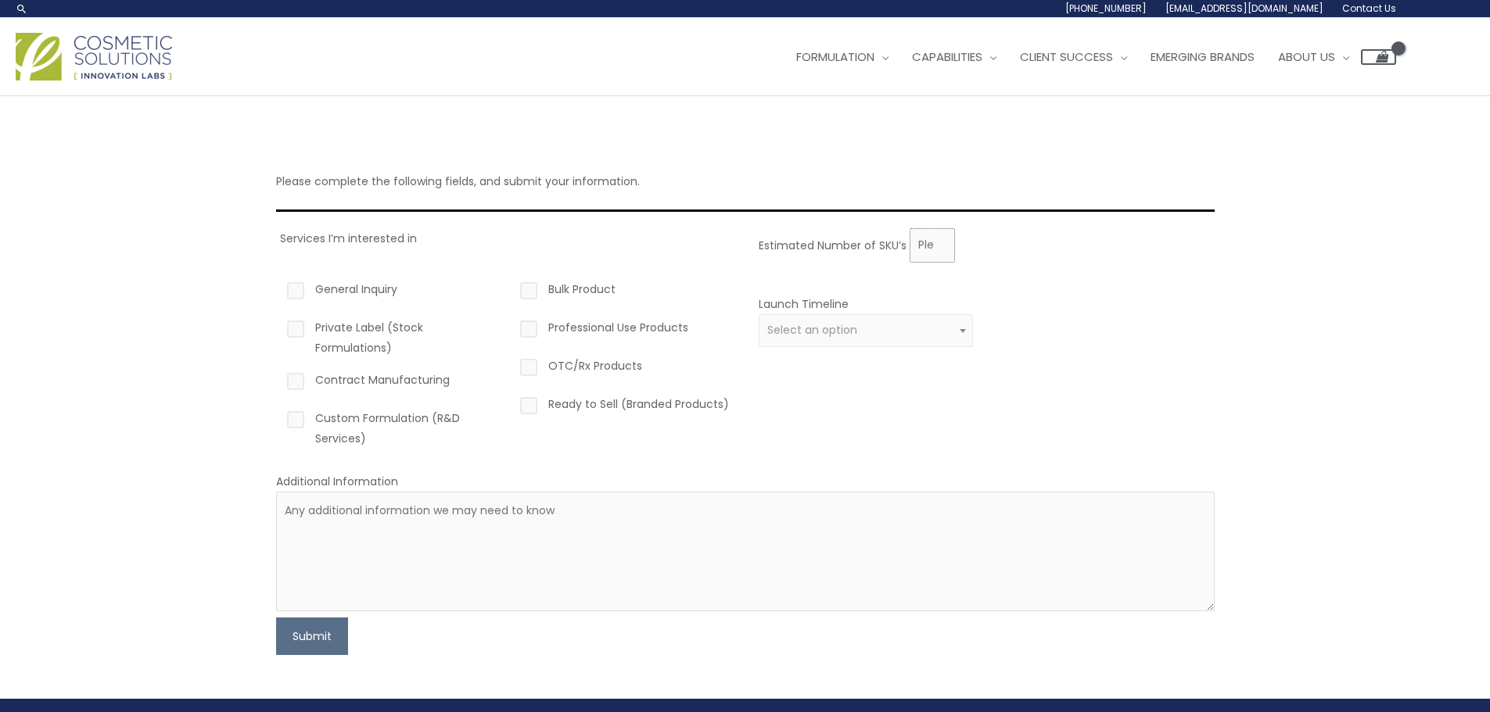
click at [930, 252] on input "Estimated Number of SKU’s" at bounding box center [932, 245] width 45 height 34
click at [939, 250] on input "0" at bounding box center [932, 245] width 45 height 34
drag, startPoint x: 930, startPoint y: 244, endPoint x: 899, endPoint y: 243, distance: 31.3
click at [899, 243] on div "Estimated Number of SKU’s 0" at bounding box center [983, 245] width 448 height 34
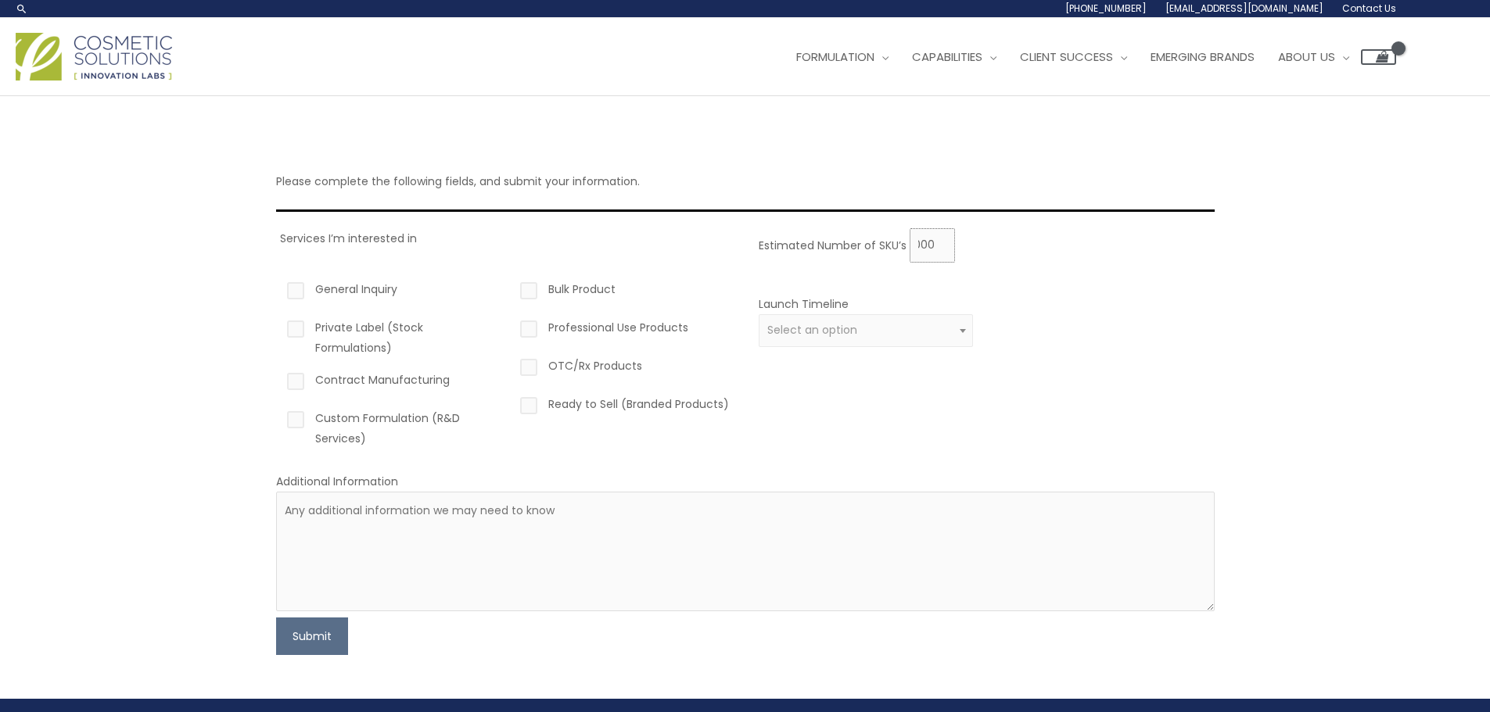
type input "1000"
click at [1174, 296] on div at bounding box center [1099, 330] width 215 height 72
click at [289, 383] on label "Contract Manufacturing" at bounding box center [391, 383] width 215 height 27
click at [278, 380] on input "Contract Manufacturing" at bounding box center [273, 375] width 10 height 10
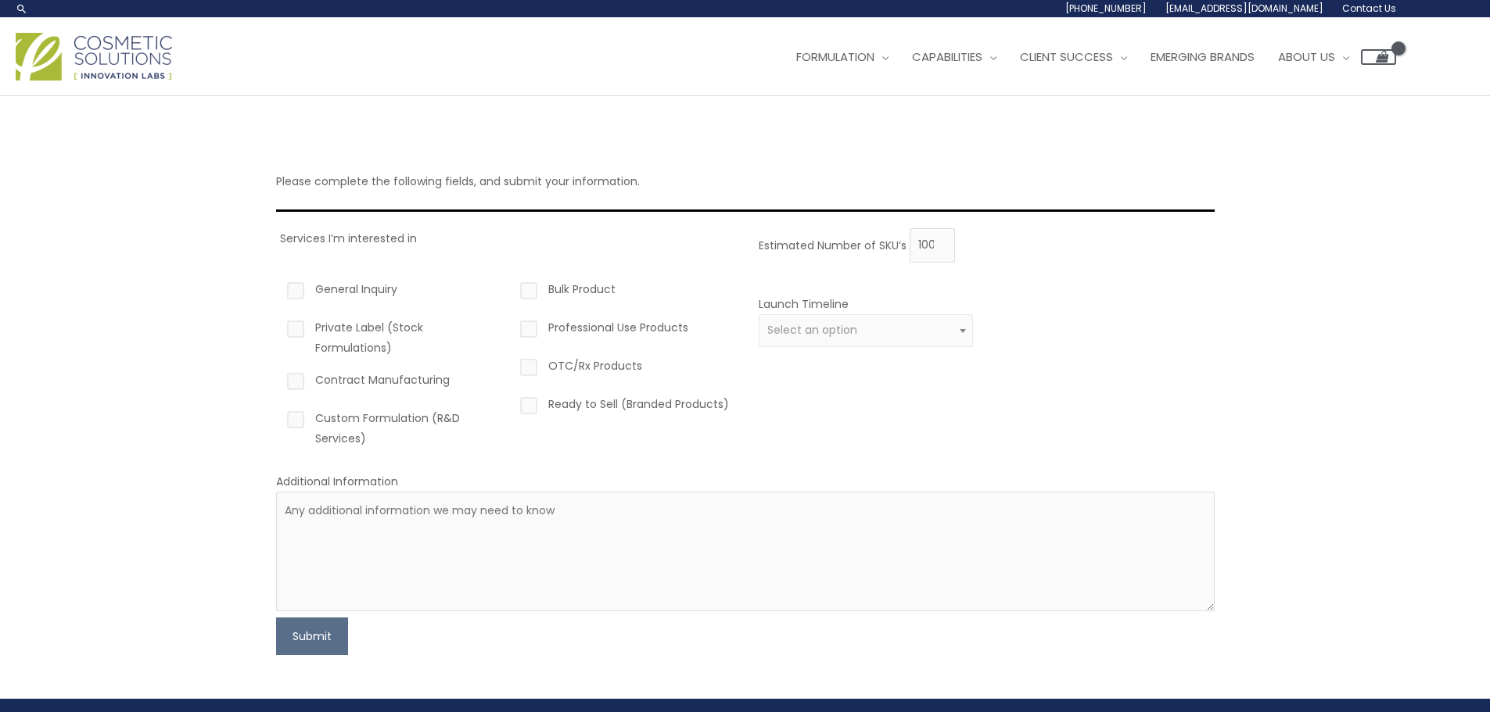
checkbox input "true"
click at [862, 325] on span "Select an option" at bounding box center [865, 330] width 197 height 15
select select "3"
click at [305, 637] on button "Submit" at bounding box center [312, 637] width 72 height 38
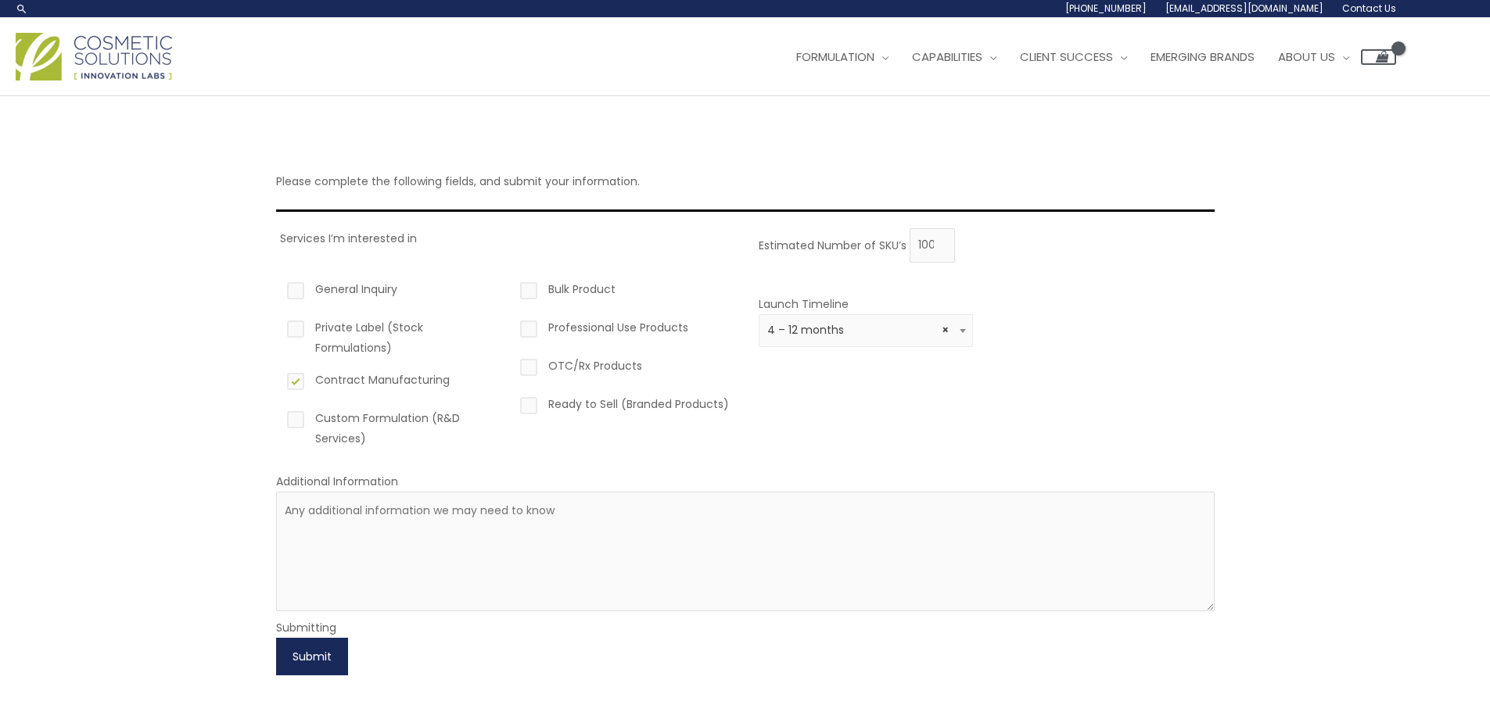
scroll to position [78, 0]
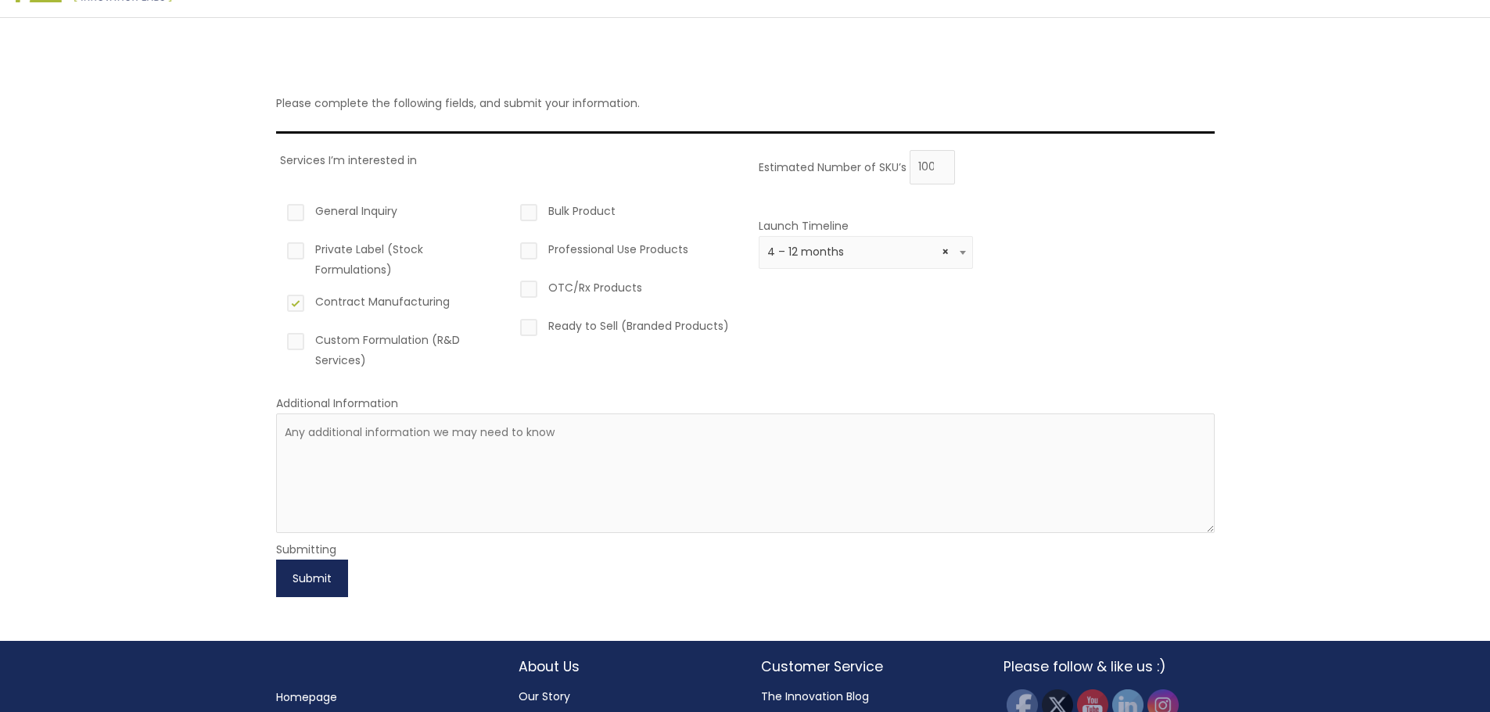
click at [324, 574] on button "Submit" at bounding box center [312, 579] width 72 height 38
click at [443, 448] on textarea at bounding box center [745, 474] width 938 height 120
paste textarea "My name is [PERSON_NAME], and I am the founder of La Sofiani, a startup skincar…"
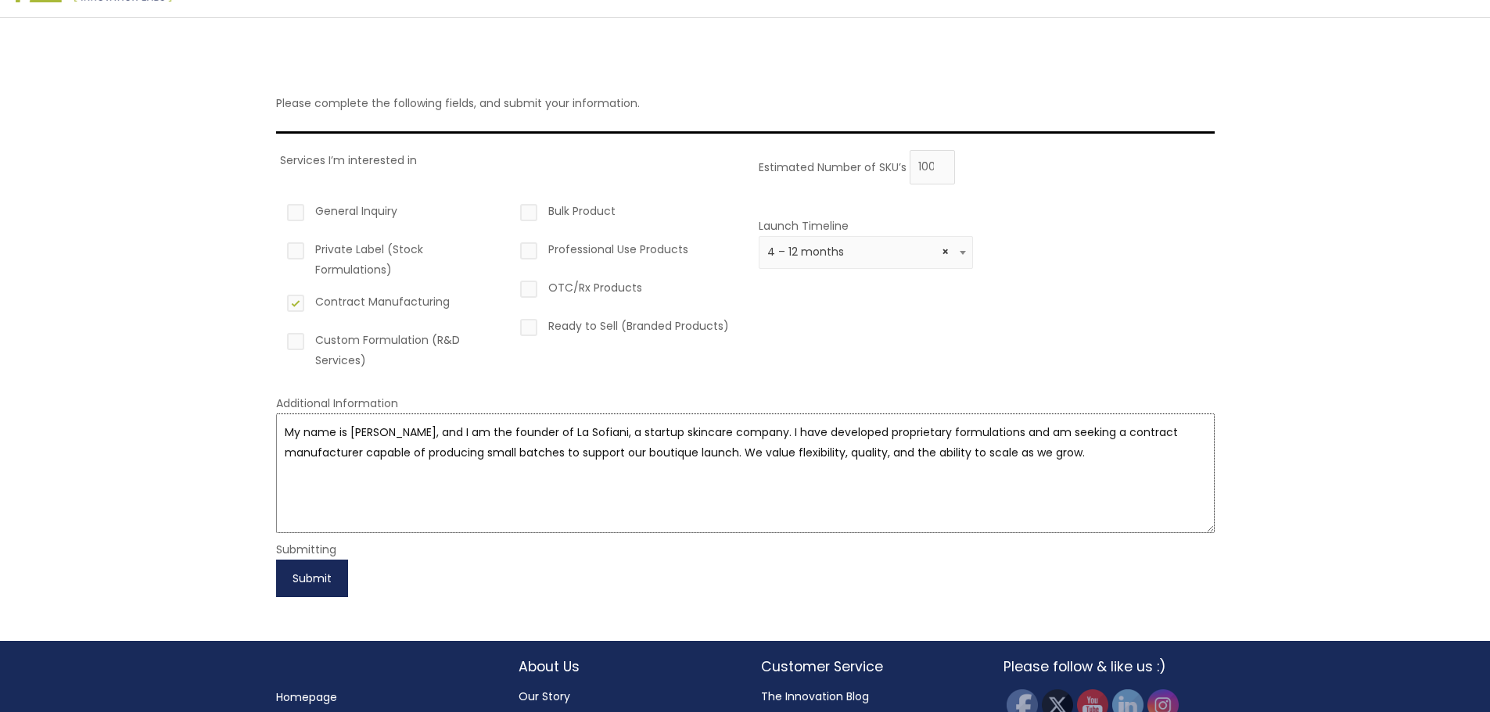
type textarea "My name is [PERSON_NAME], and I am the founder of La Sofiani, a startup skincar…"
click at [318, 576] on button "Submit" at bounding box center [312, 579] width 72 height 38
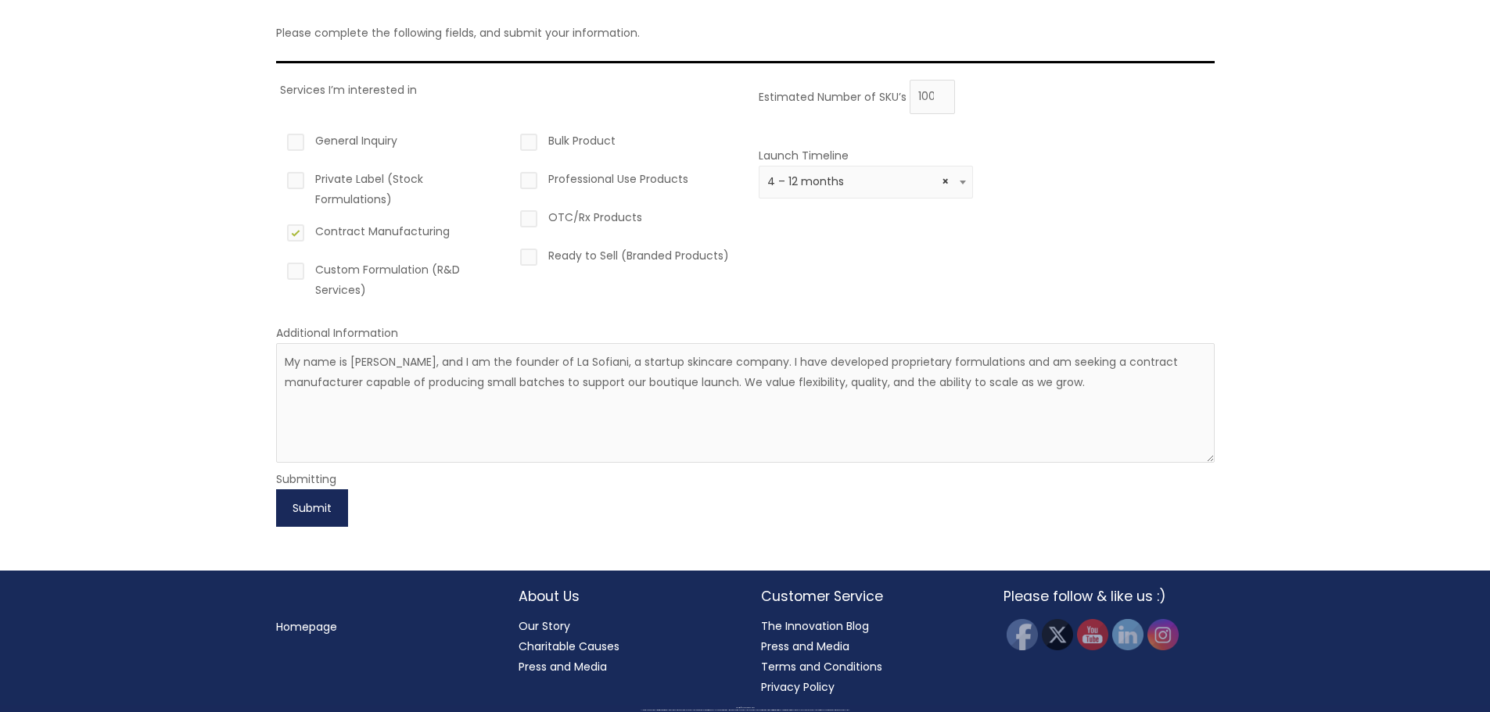
scroll to position [149, 0]
click at [1344, 224] on div "Please complete the following fields, and submit your information. Services I’m…" at bounding box center [745, 258] width 1490 height 623
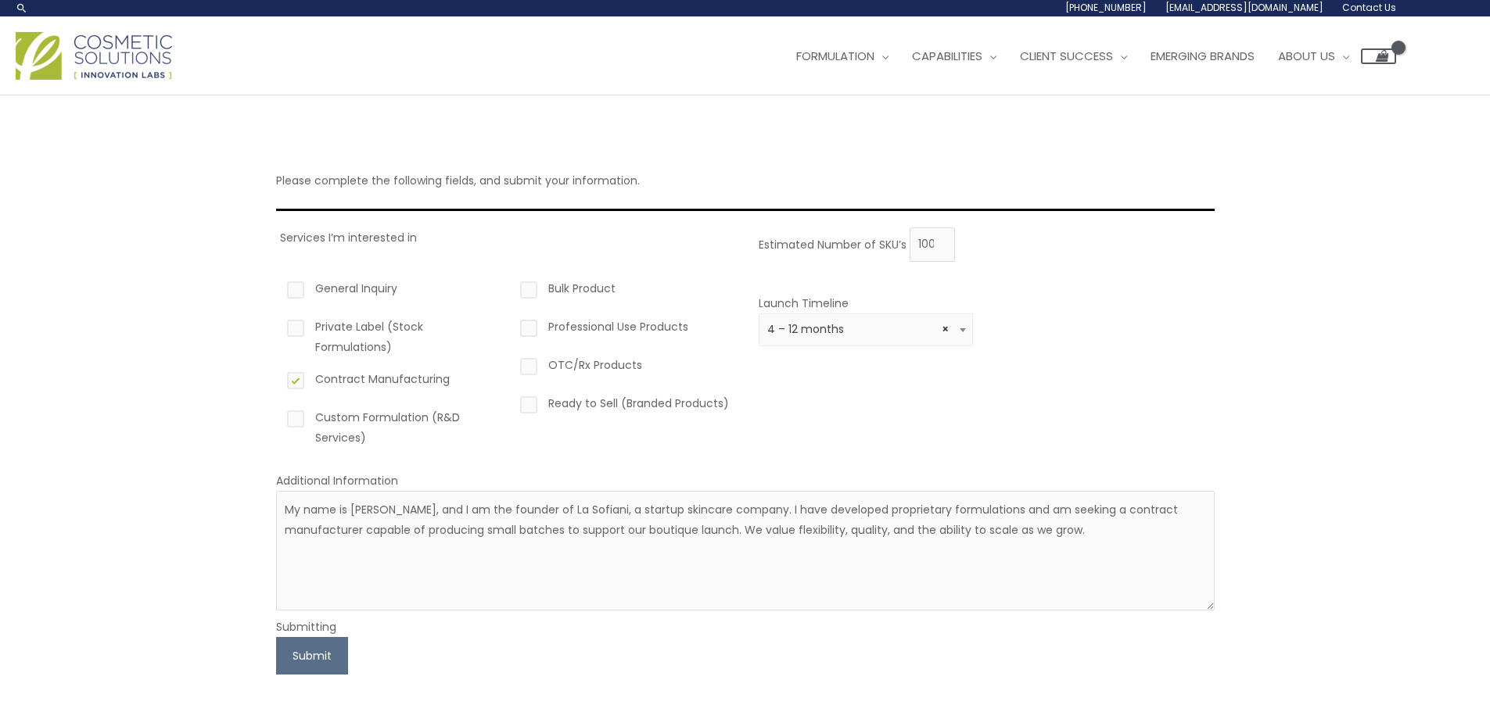
scroll to position [0, 0]
click at [308, 665] on button "Submit" at bounding box center [312, 657] width 72 height 38
drag, startPoint x: 179, startPoint y: 59, endPoint x: 66, endPoint y: 48, distance: 113.9
click at [66, 48] on span at bounding box center [99, 57] width 167 height 48
drag, startPoint x: 85, startPoint y: 48, endPoint x: 214, endPoint y: 535, distance: 504.0
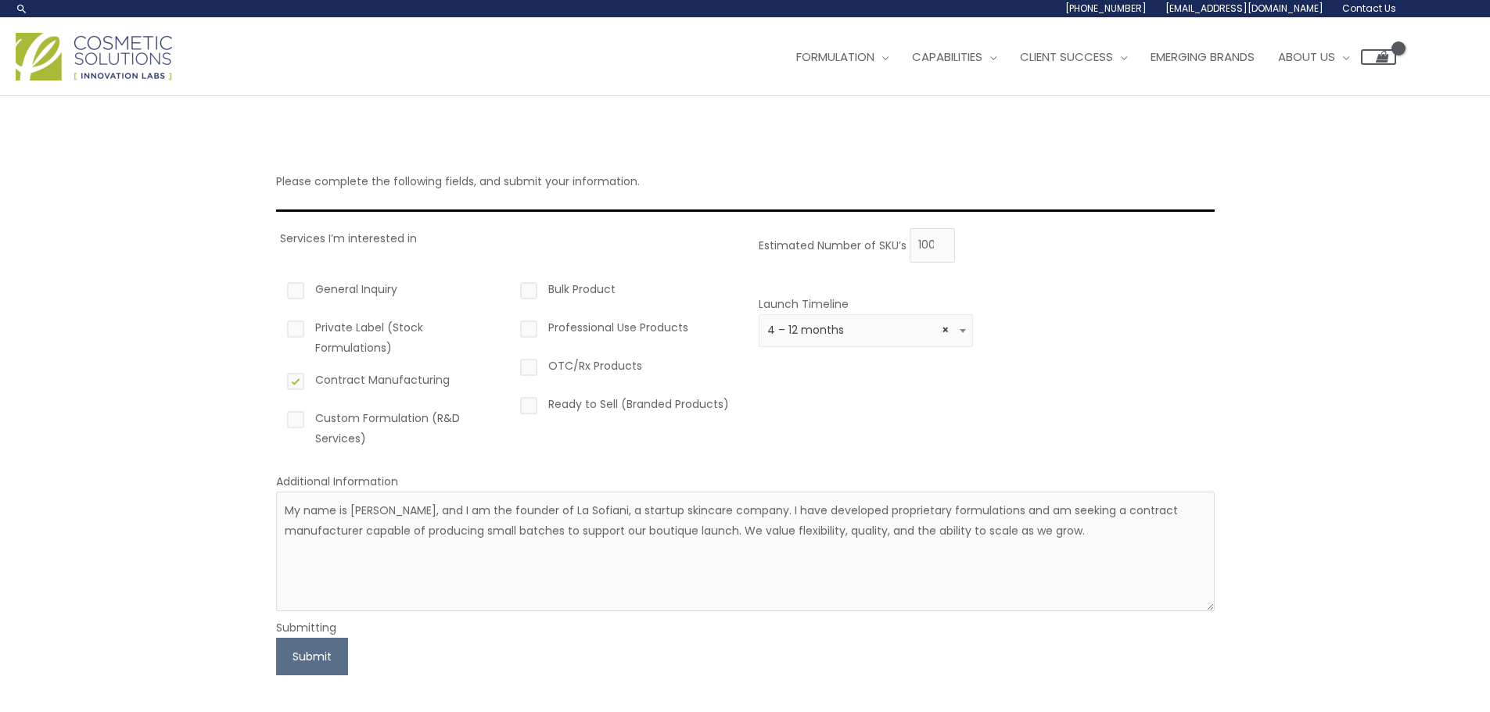
click at [214, 535] on div "Please complete the following fields, and submit your information. Services I’m…" at bounding box center [745, 407] width 1490 height 623
